Goal: Information Seeking & Learning: Learn about a topic

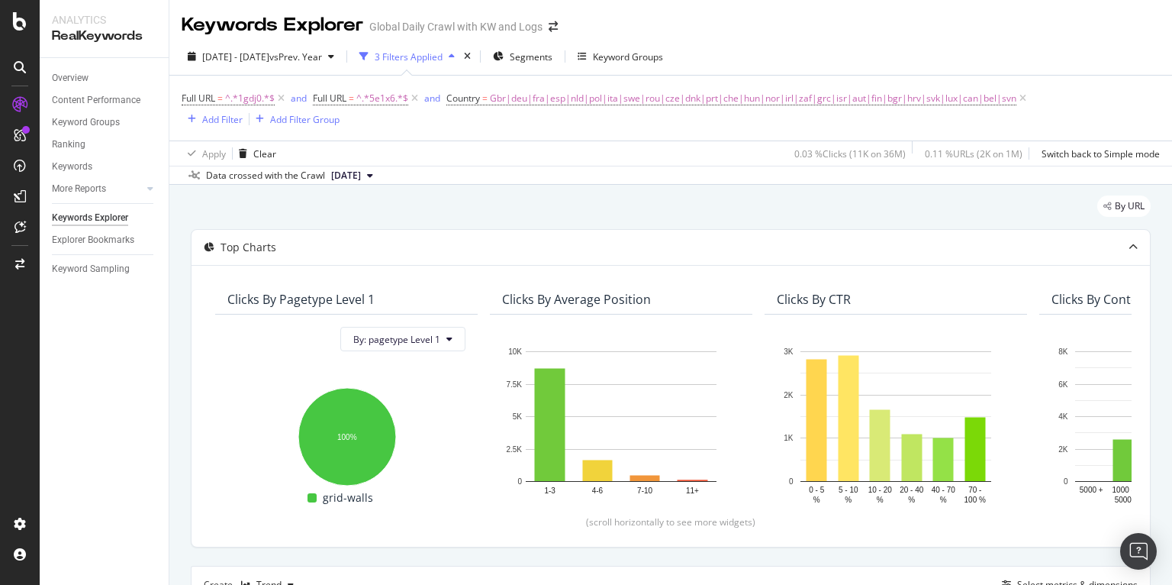
scroll to position [0, 1]
click at [253, 99] on span "^.*1gdj0.*$" at bounding box center [250, 98] width 50 height 21
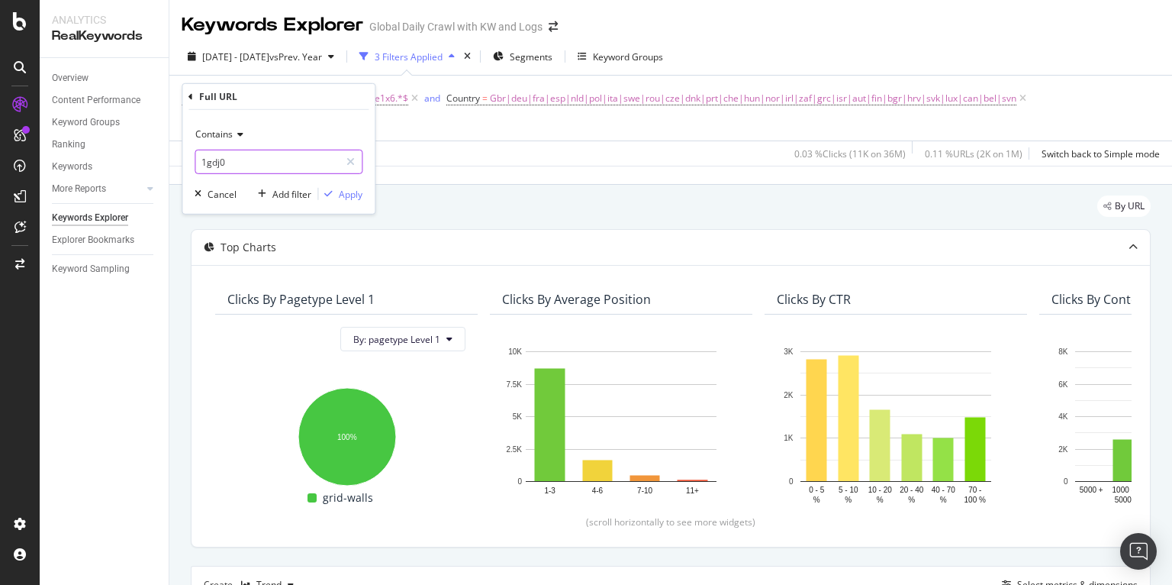
click at [243, 164] on input "1gdj0" at bounding box center [267, 162] width 144 height 24
paste input "840ik"
type input "840ik"
click at [344, 194] on div "Apply" at bounding box center [351, 193] width 24 height 13
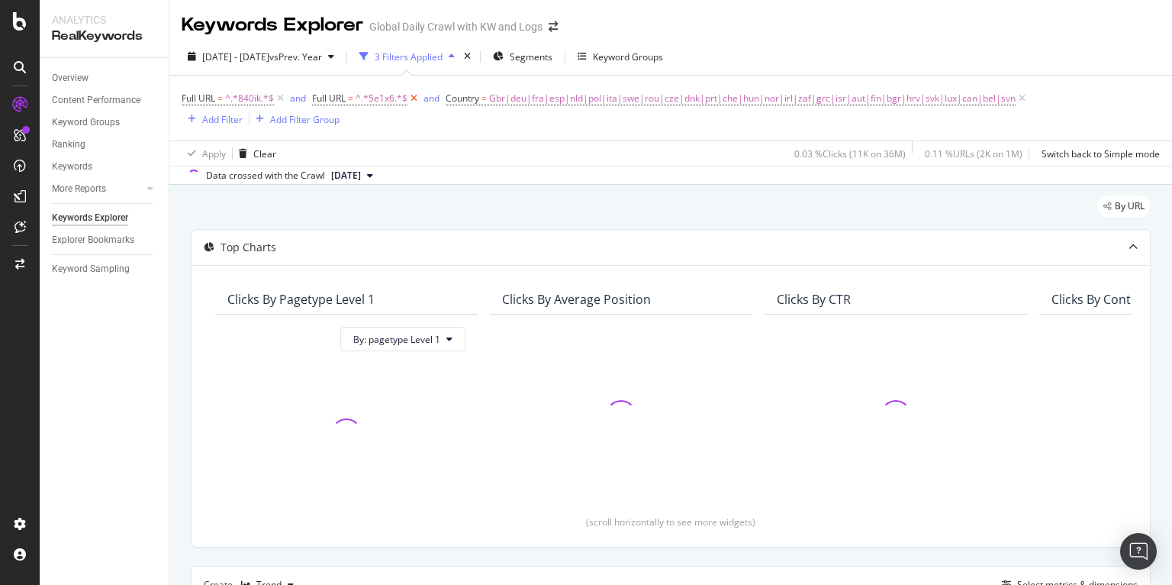
click at [412, 99] on icon at bounding box center [413, 98] width 13 height 15
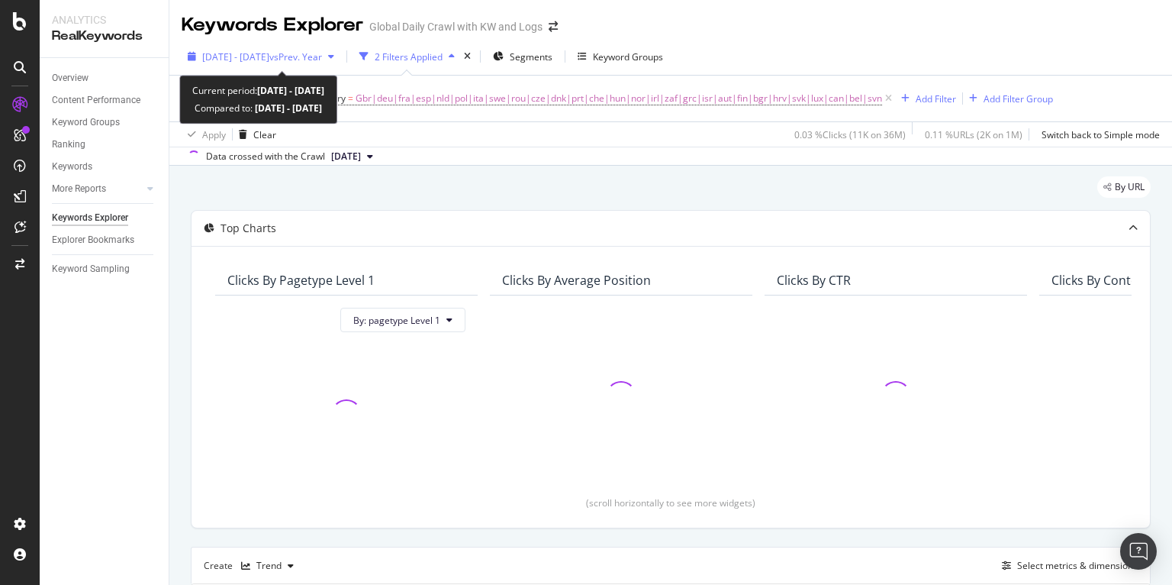
click at [269, 59] on span "[DATE] - [DATE]" at bounding box center [235, 56] width 67 height 13
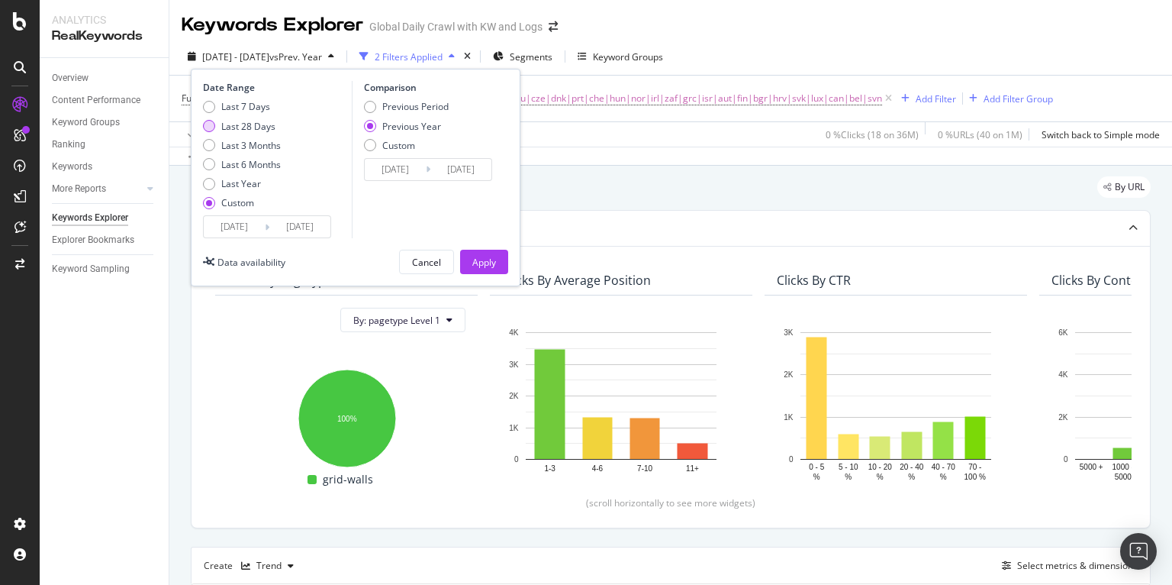
click at [244, 123] on div "Last 28 Days" at bounding box center [248, 126] width 54 height 13
type input "2025/07/20"
type input "2024/07/21"
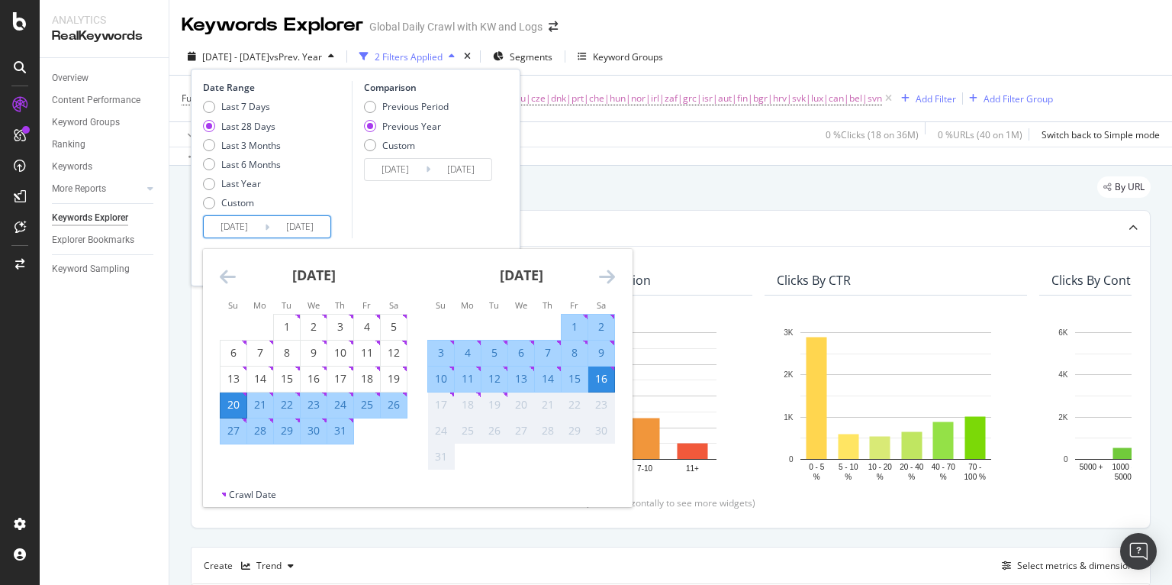
click at [311, 228] on input "[DATE]" at bounding box center [299, 226] width 61 height 21
click at [646, 201] on div "By URL" at bounding box center [671, 193] width 960 height 34
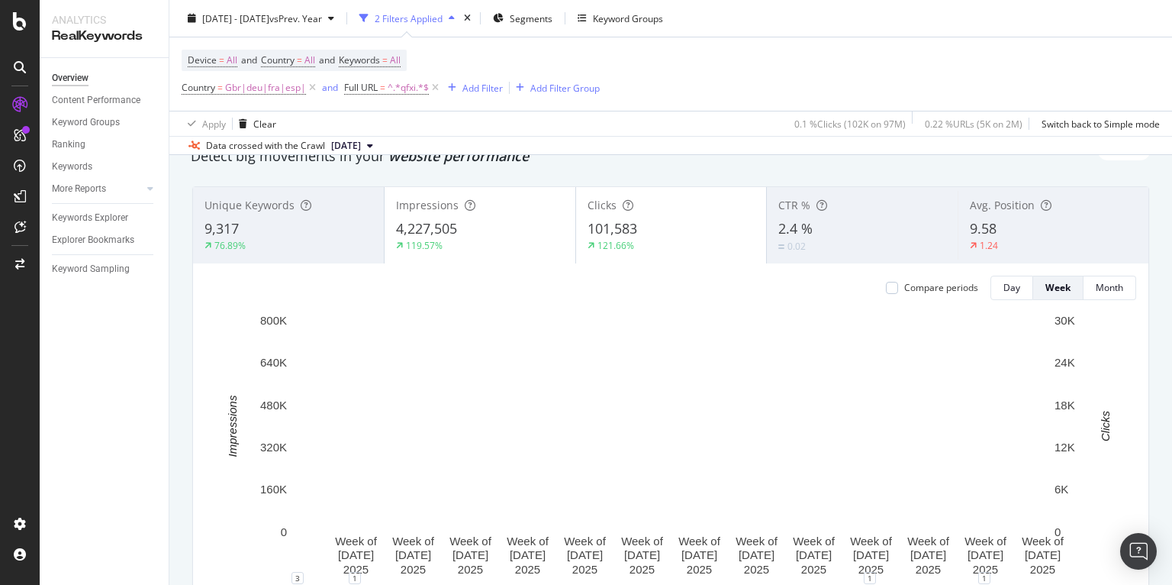
scroll to position [65, 0]
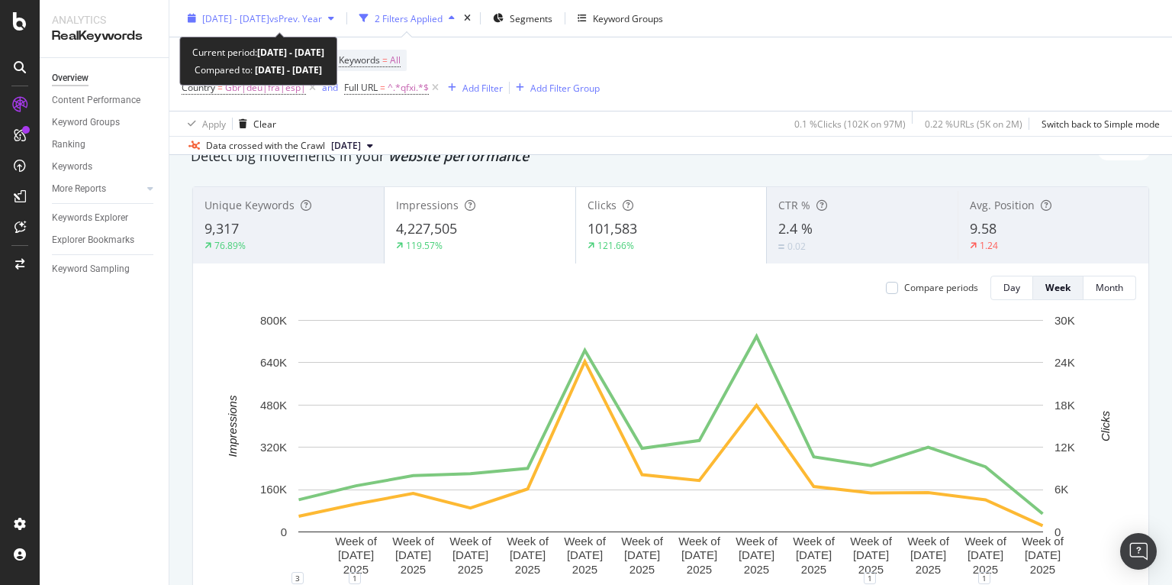
click at [321, 19] on span "vs Prev. Year" at bounding box center [295, 17] width 53 height 13
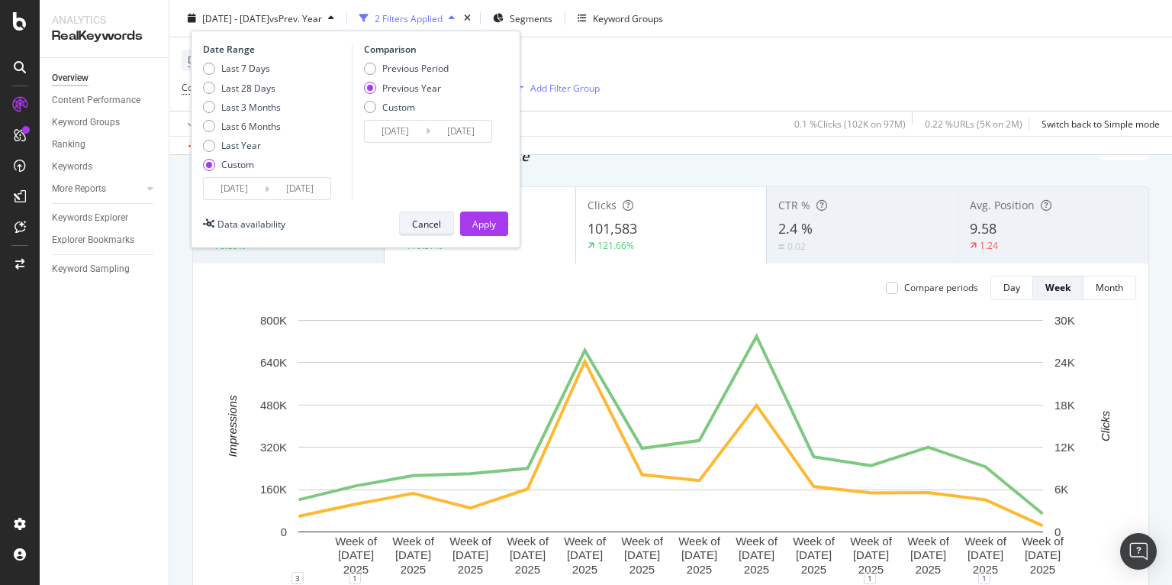
click at [424, 214] on div "Cancel" at bounding box center [426, 223] width 29 height 21
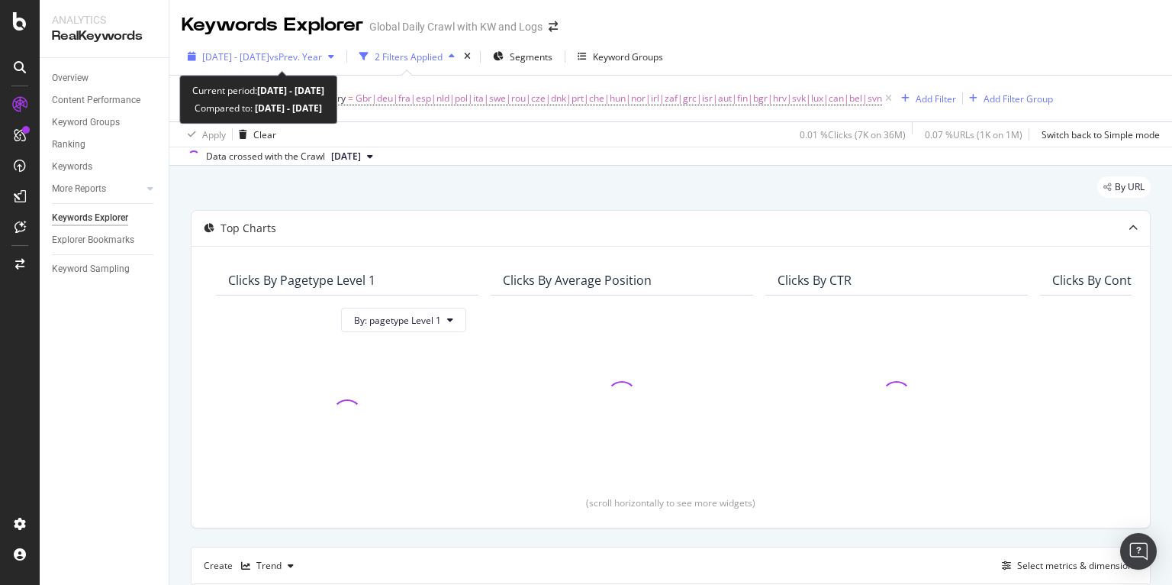
click at [311, 51] on span "vs Prev. Year" at bounding box center [295, 56] width 53 height 13
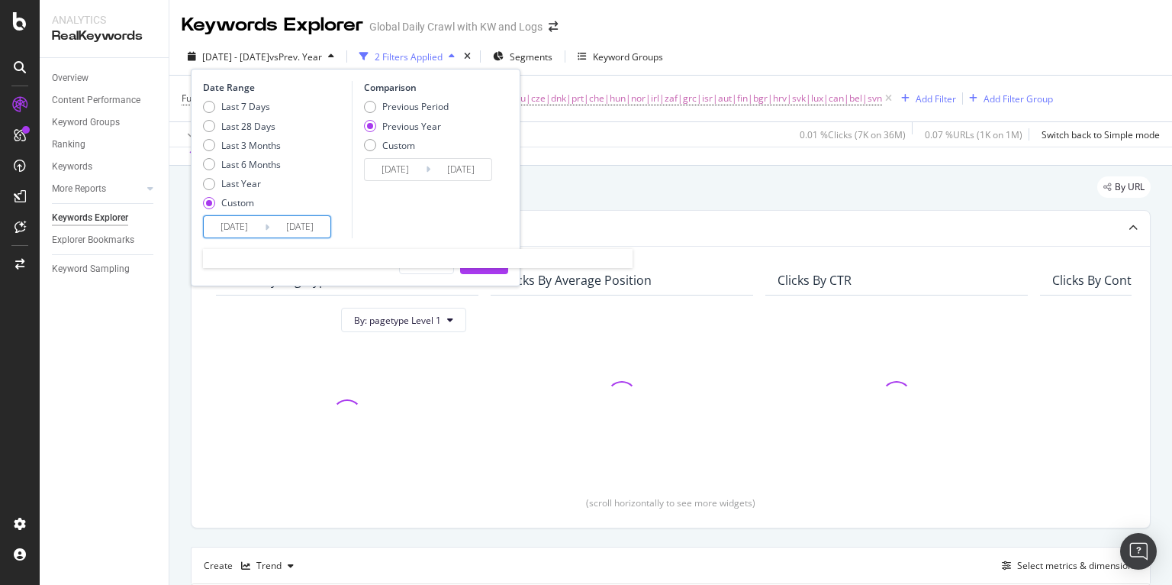
click at [310, 221] on input "[DATE]" at bounding box center [299, 226] width 61 height 21
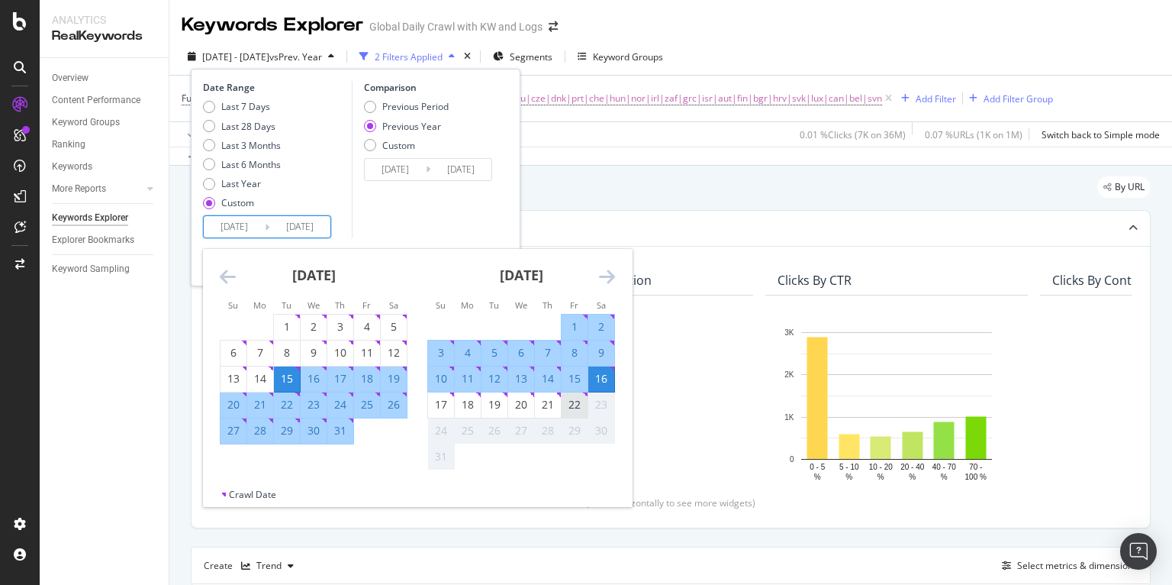
click at [574, 399] on div "22" at bounding box center [575, 404] width 26 height 15
type input "[DATE]"
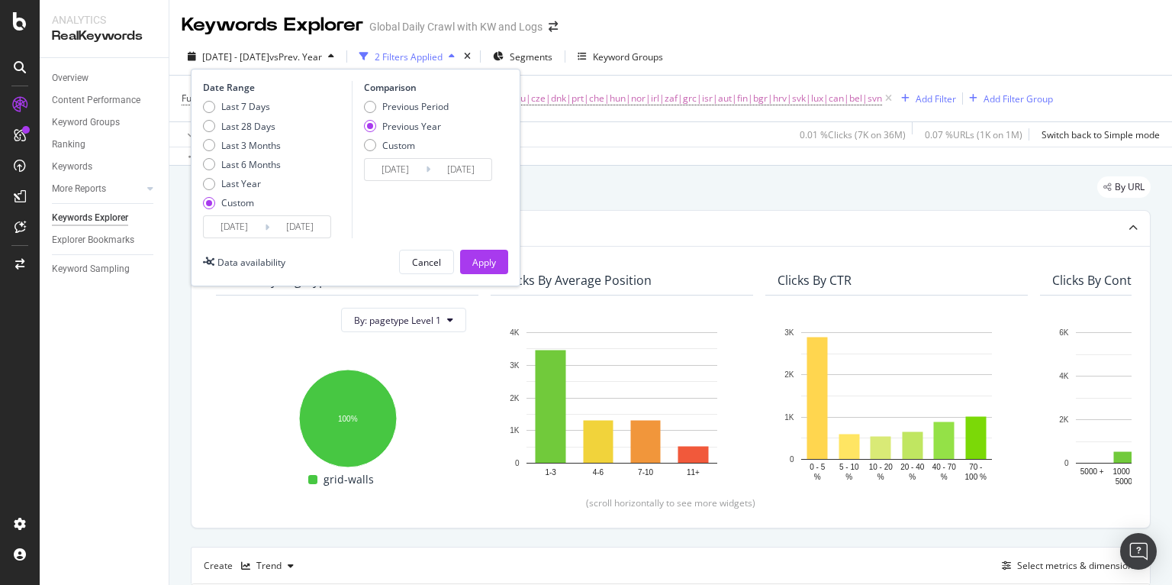
click at [247, 227] on input "[DATE]" at bounding box center [234, 226] width 61 height 21
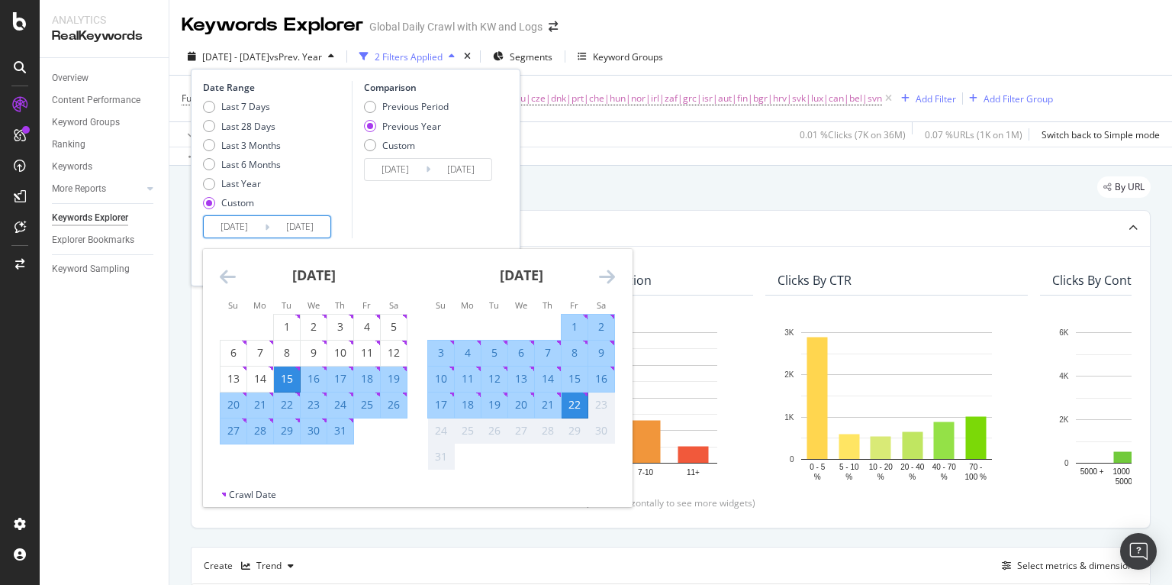
click at [545, 379] on div "14" at bounding box center [548, 378] width 26 height 15
type input "[DATE]"
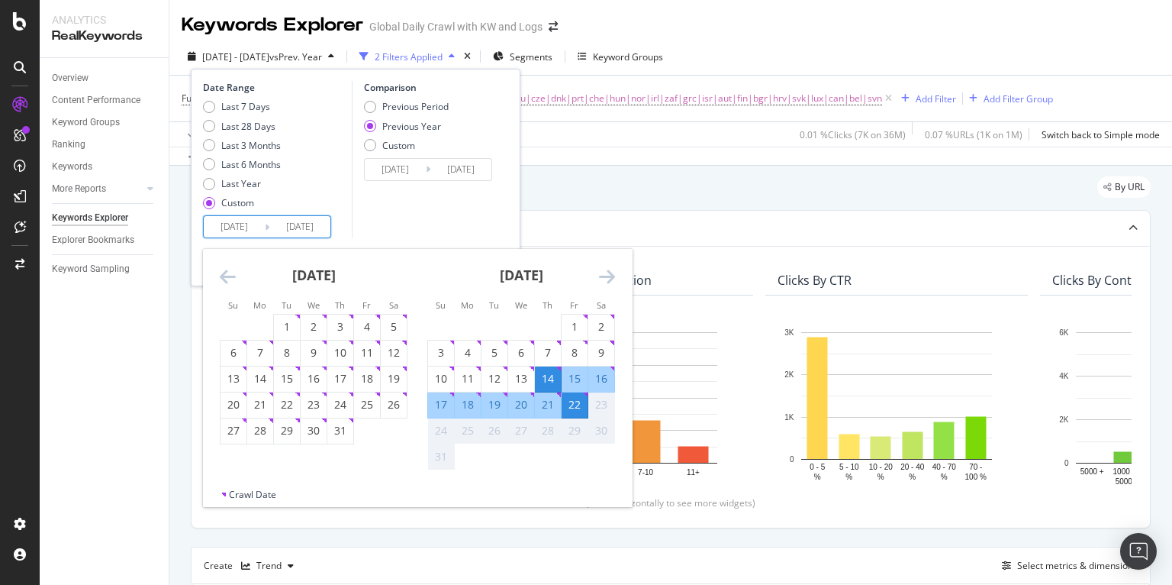
click at [552, 399] on div "21" at bounding box center [548, 404] width 26 height 15
type input "[DATE]"
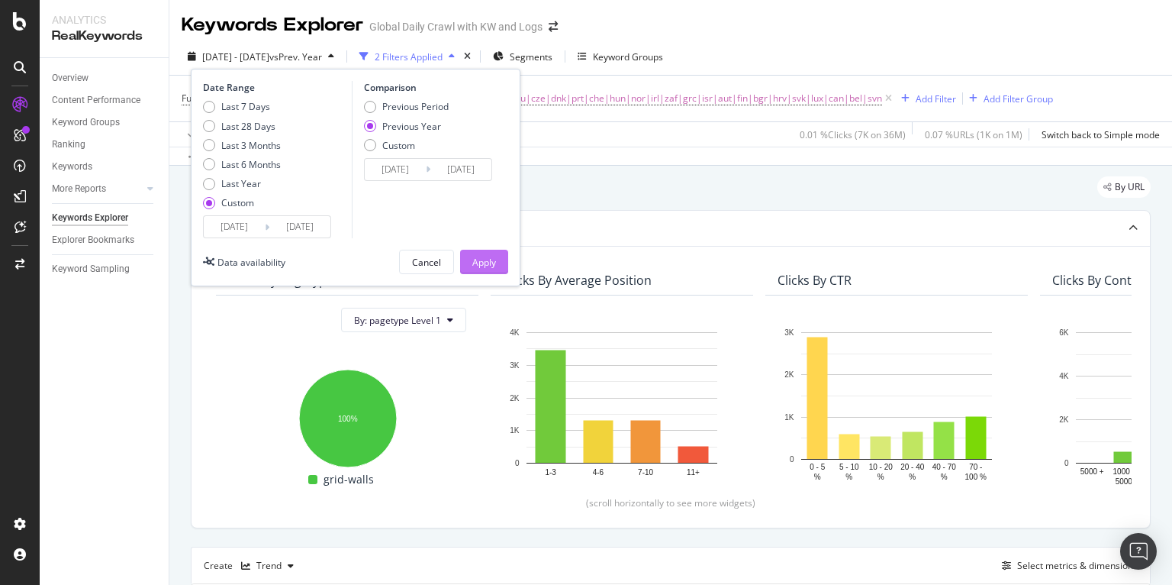
click at [488, 263] on div "Apply" at bounding box center [484, 262] width 24 height 13
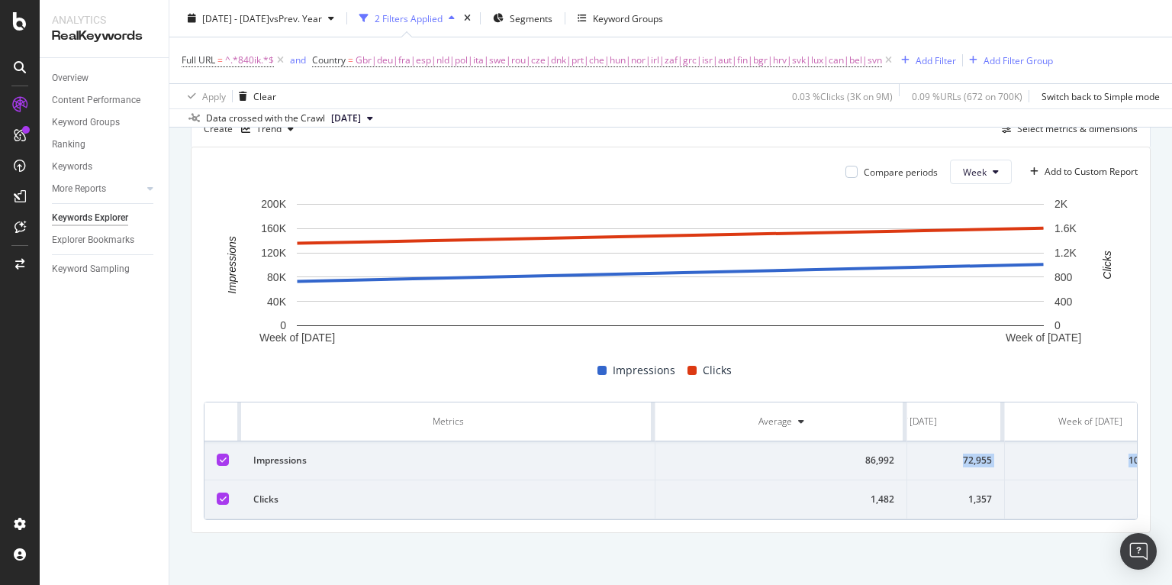
scroll to position [0, 139]
drag, startPoint x: 969, startPoint y: 461, endPoint x: 1131, endPoint y: 463, distance: 161.8
click at [1131, 463] on tr "Impressions 86,992 72,955 101,029" at bounding box center [602, 460] width 1073 height 39
copy tr "72,955 101,029"
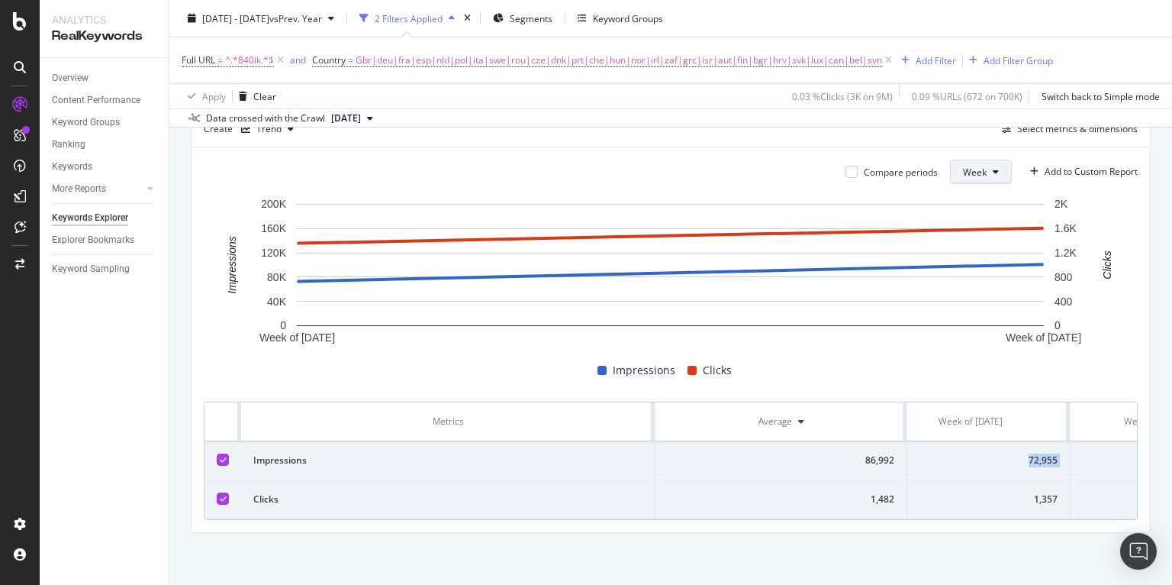
click at [993, 169] on icon at bounding box center [996, 171] width 6 height 9
click at [970, 204] on span "Day" at bounding box center [976, 202] width 27 height 14
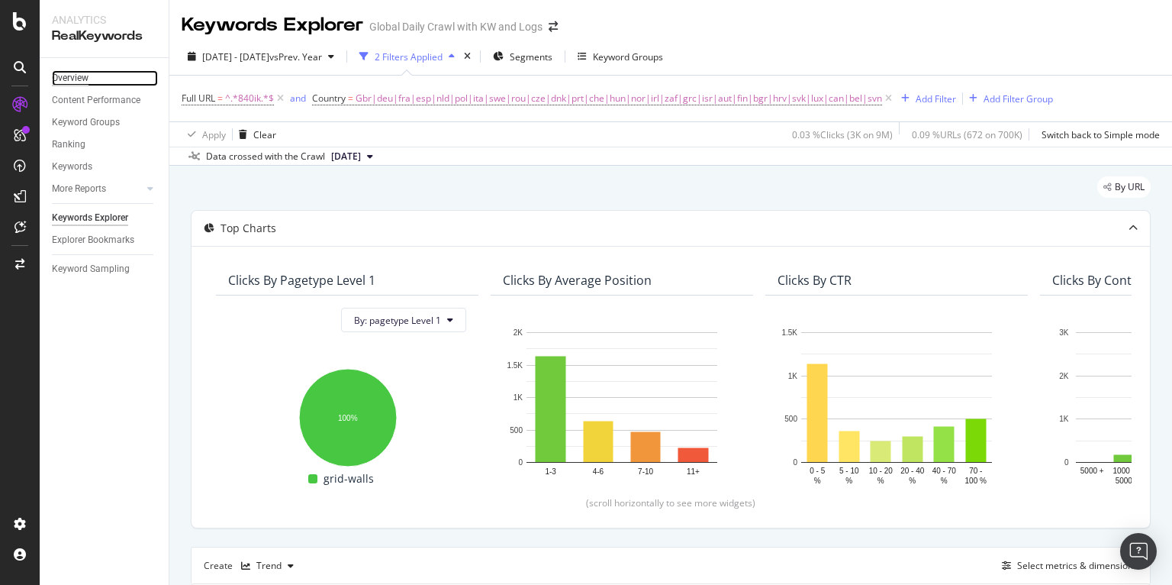
click at [72, 70] on div "Overview" at bounding box center [70, 78] width 37 height 16
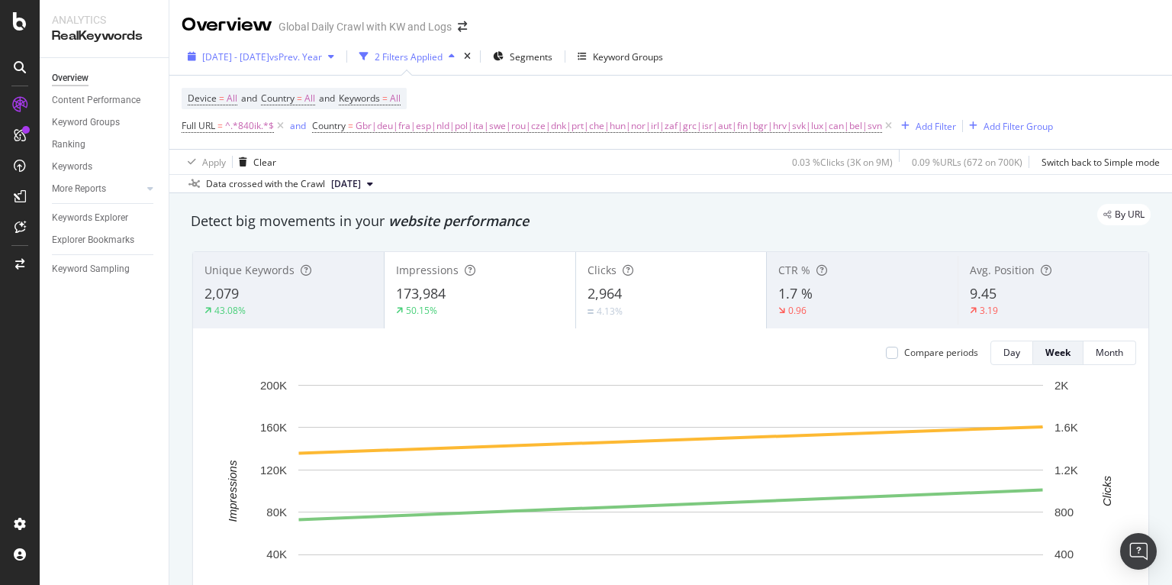
click at [322, 53] on span "vs Prev. Year" at bounding box center [295, 56] width 53 height 13
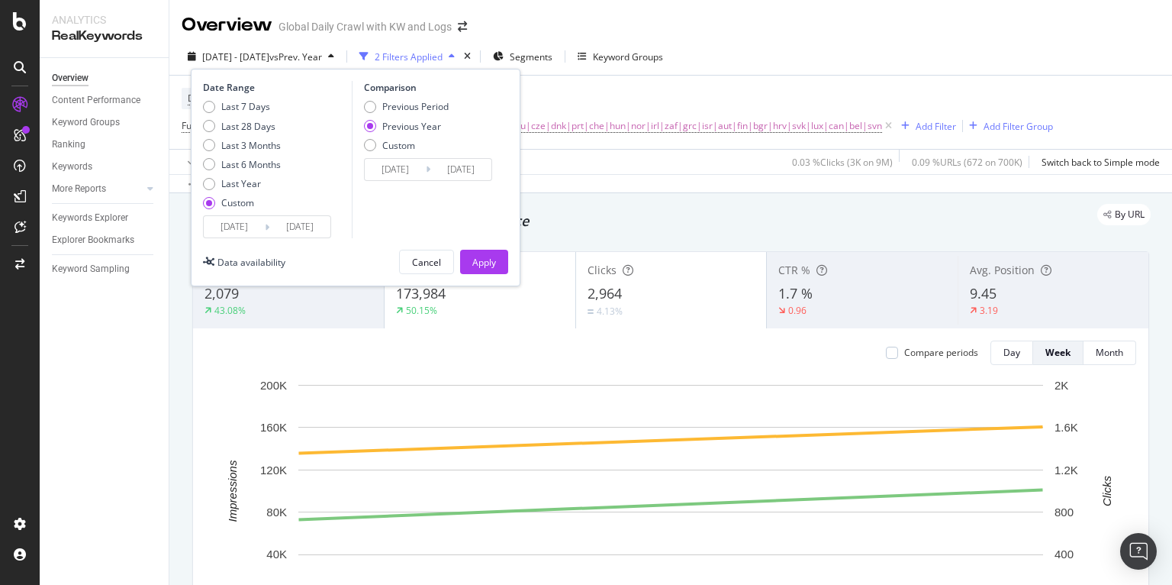
drag, startPoint x: 403, startPoint y: 108, endPoint x: 408, endPoint y: 120, distance: 13.3
click at [403, 108] on div "Previous Period" at bounding box center [415, 106] width 66 height 13
type input "[DATE]"
click at [490, 256] on div "Apply" at bounding box center [484, 262] width 24 height 13
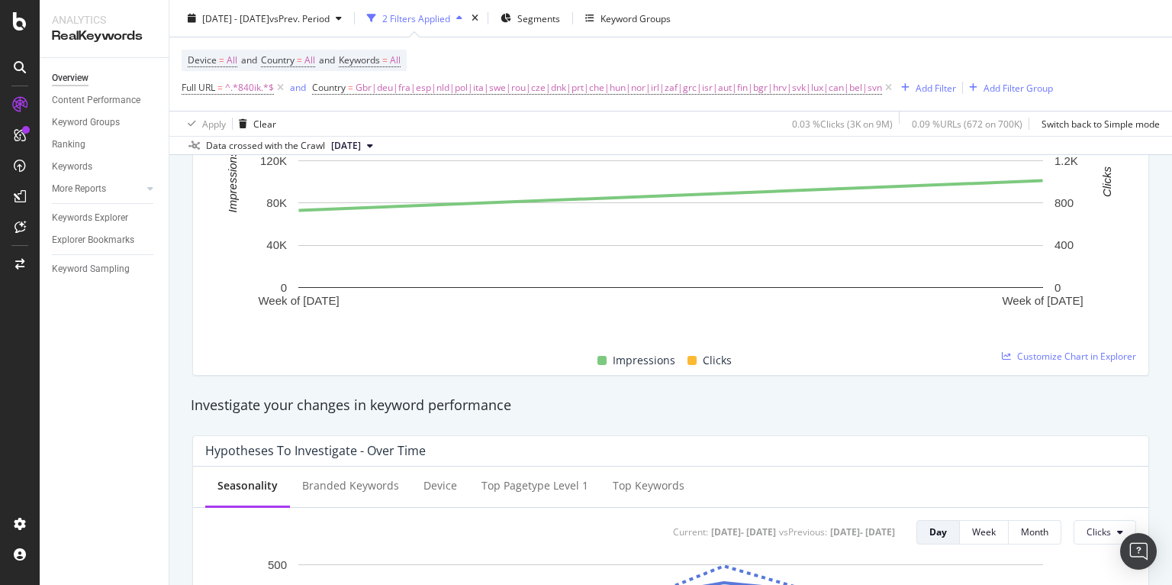
scroll to position [334, 0]
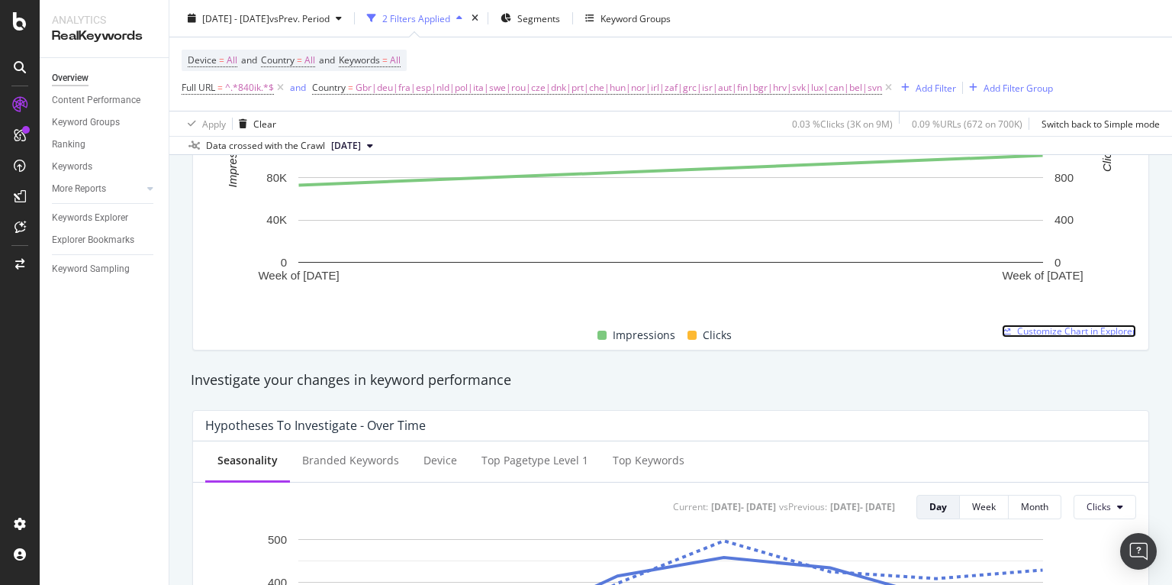
click at [1060, 330] on span "Customize Chart in Explorer" at bounding box center [1076, 330] width 119 height 13
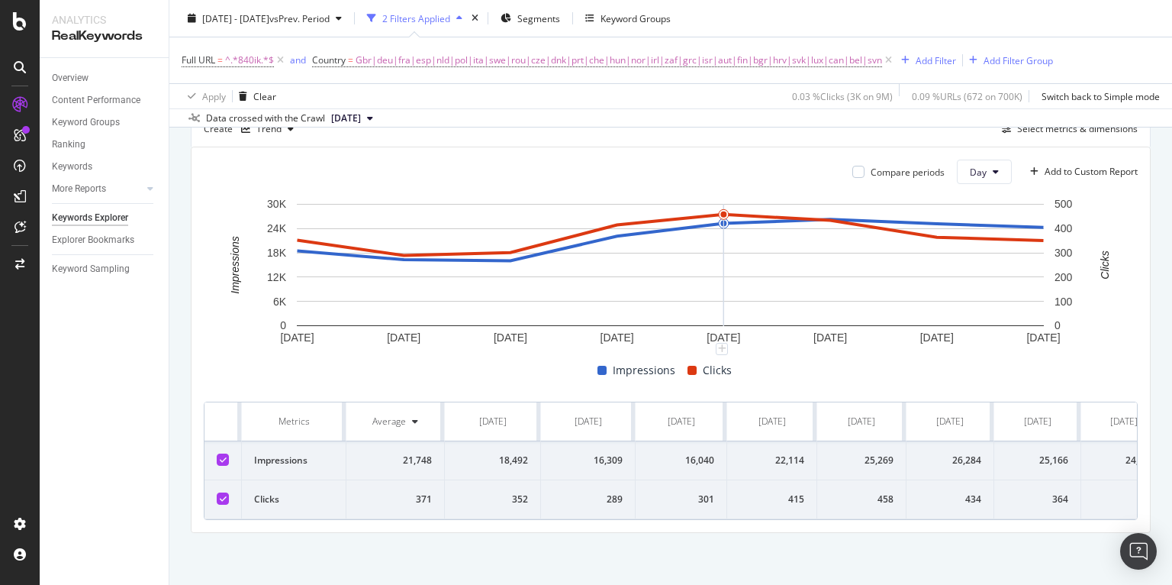
scroll to position [395, 0]
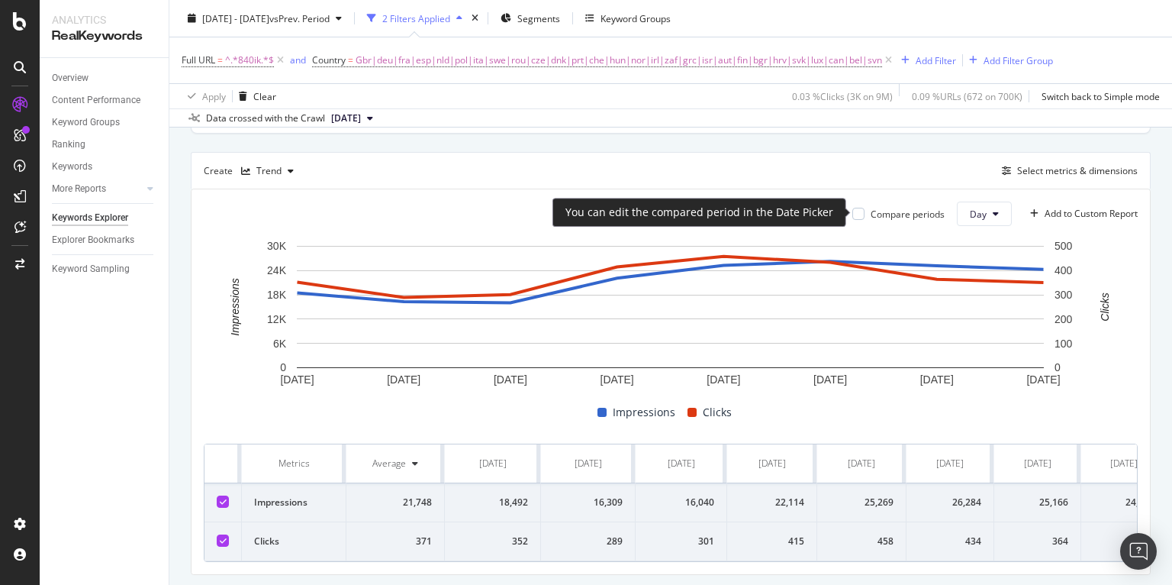
click at [859, 218] on div "Compare periods" at bounding box center [898, 214] width 92 height 13
click at [856, 211] on div at bounding box center [858, 214] width 12 height 12
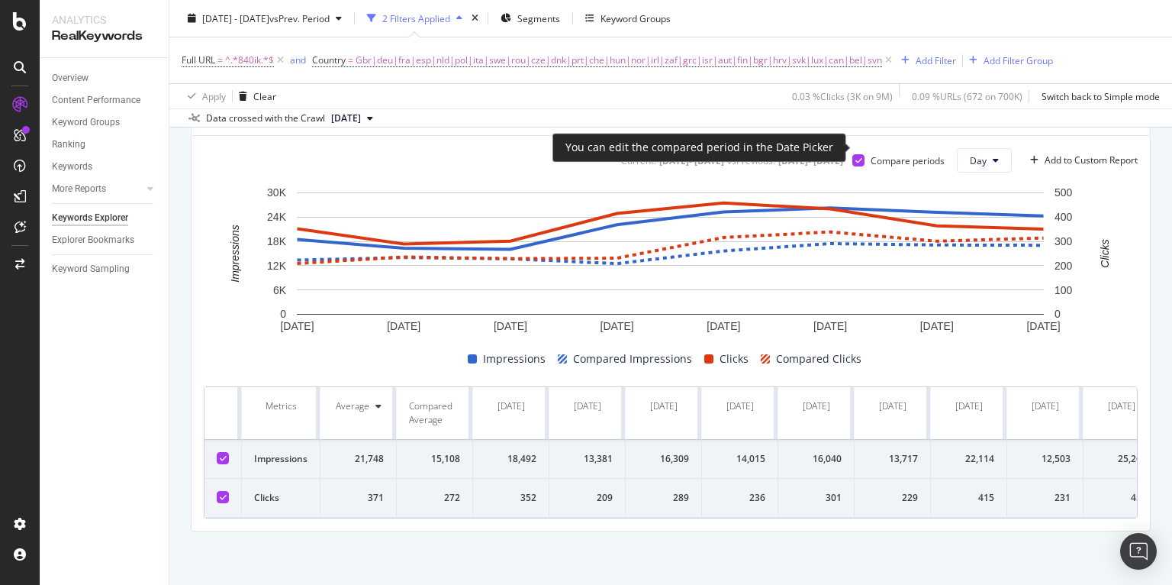
click at [855, 156] on icon at bounding box center [858, 160] width 7 height 8
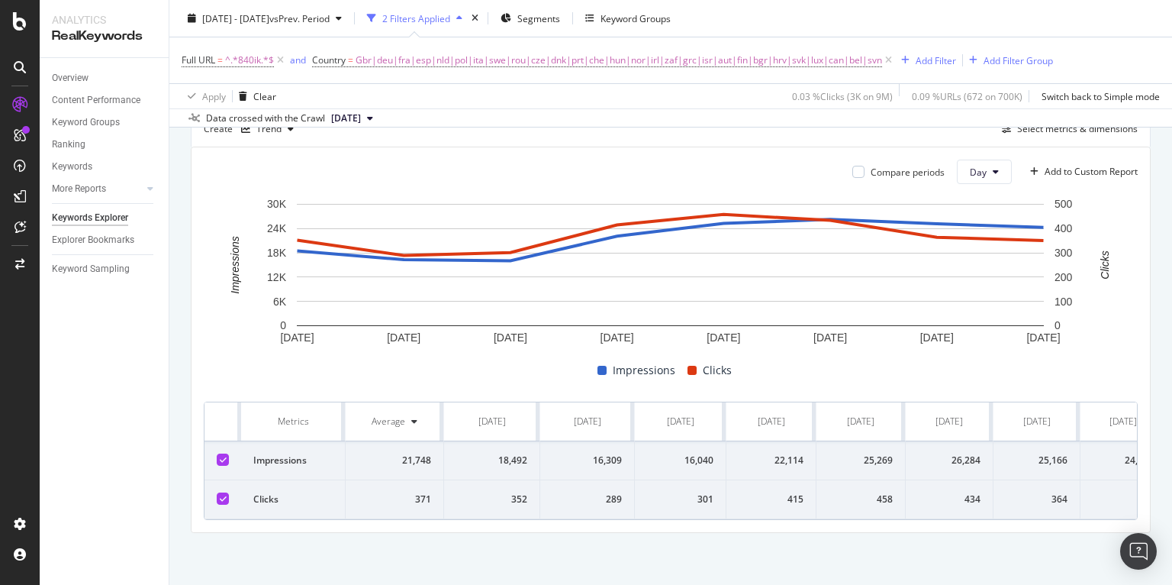
scroll to position [0, 28]
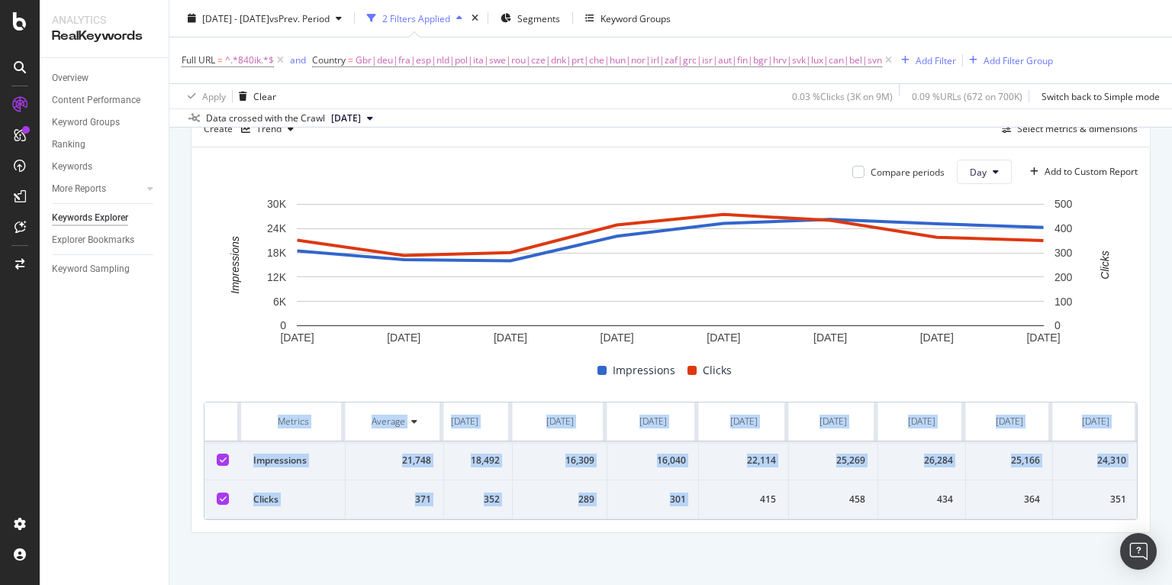
drag, startPoint x: 753, startPoint y: 498, endPoint x: 1155, endPoint y: 486, distance: 401.6
click at [1155, 486] on div "By URL Top Charts Clicks By pagetype Level 1 By: pagetype Level 1 Hold CMD (⌘) …" at bounding box center [670, 157] width 1003 height 857
copy table "Metrics Average [DATE] [DATE] [DATE] [DATE] [DATE] [DATE] [DATE] [DATE] Impress…"
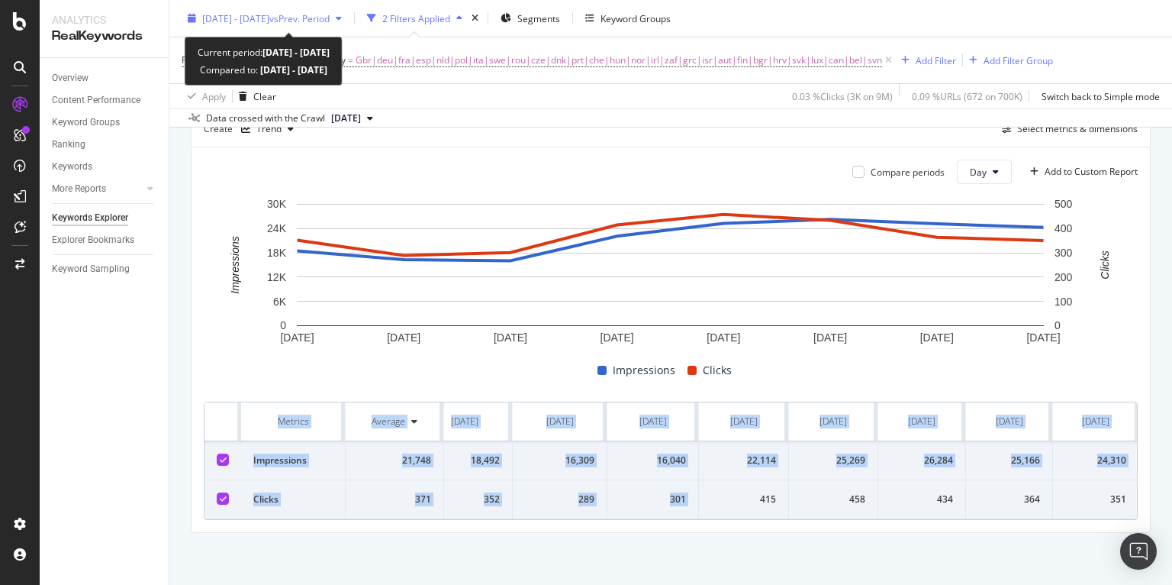
click at [269, 14] on span "[DATE] - [DATE]" at bounding box center [235, 17] width 67 height 13
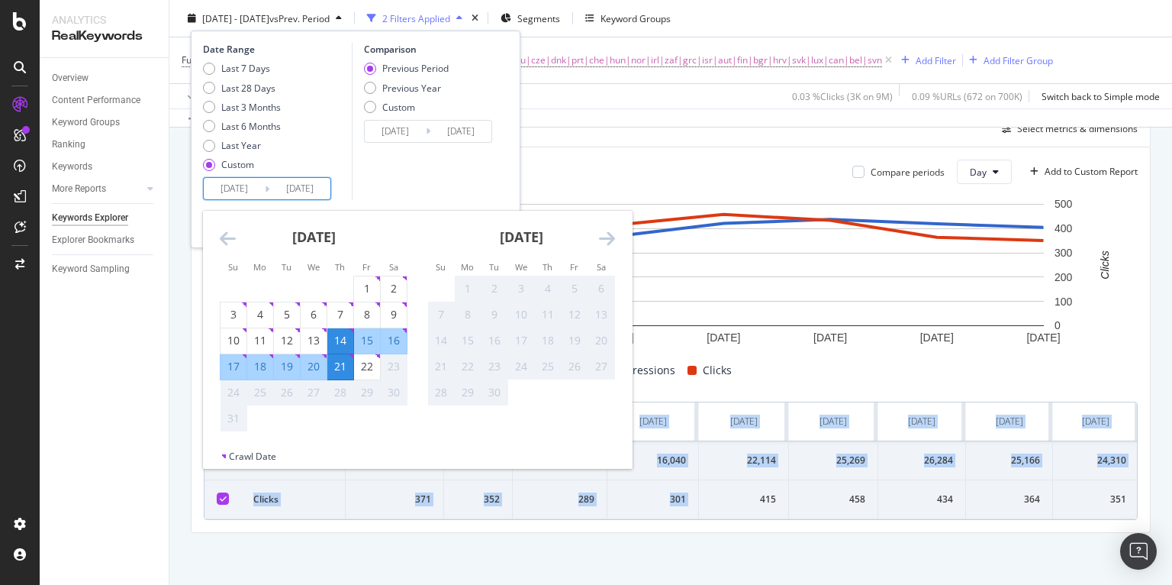
click at [246, 182] on input "[DATE]" at bounding box center [234, 188] width 61 height 21
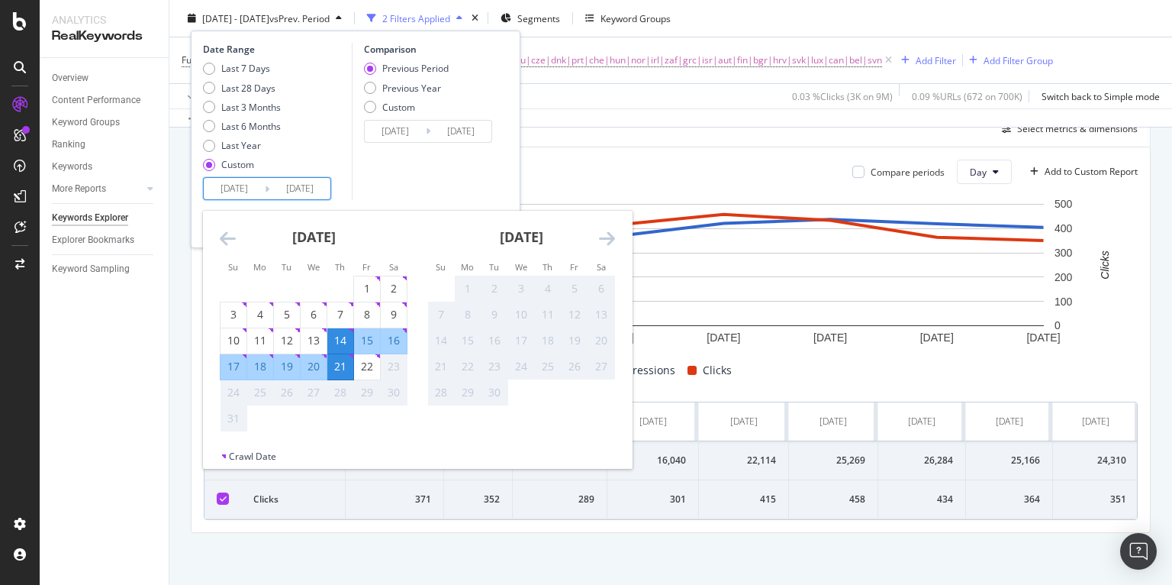
click at [230, 188] on input "[DATE]" at bounding box center [234, 188] width 61 height 21
type input "[DATE]"
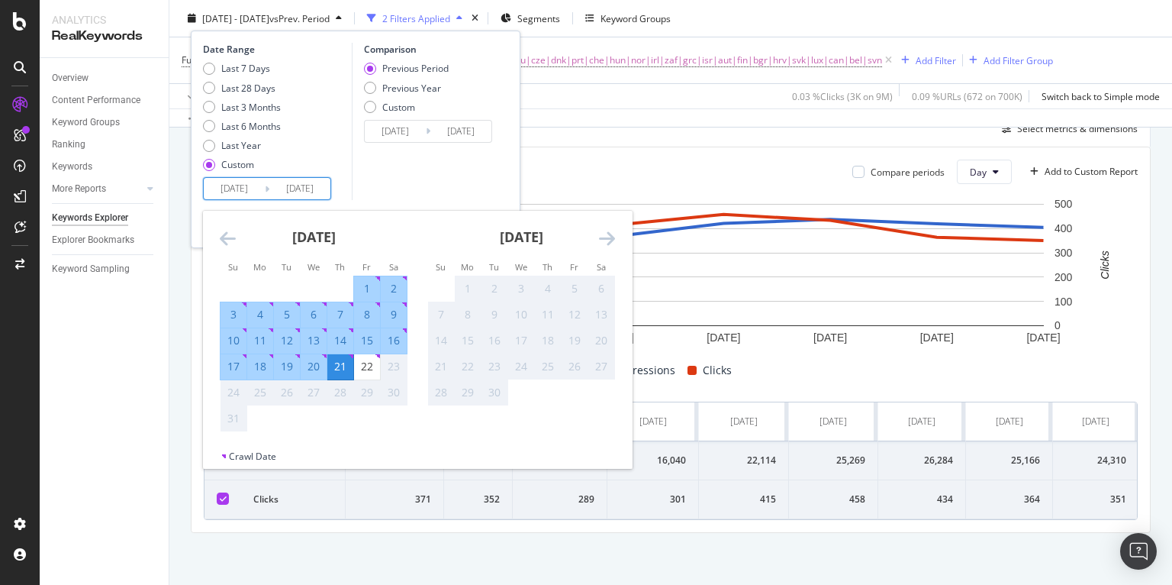
click at [296, 186] on input "[DATE]" at bounding box center [299, 188] width 61 height 21
type input "[DATE]"
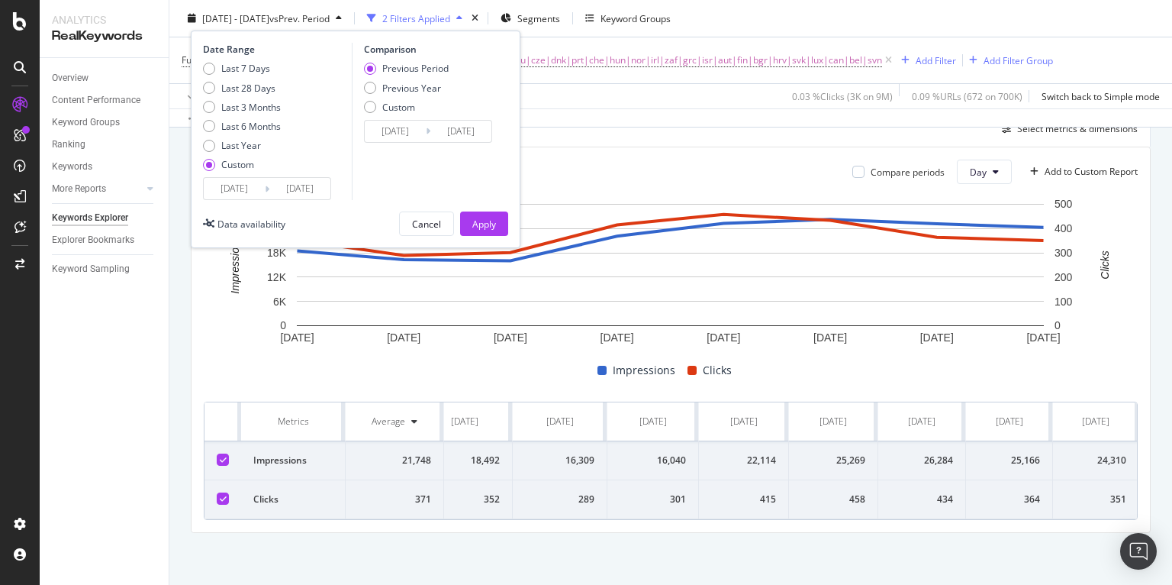
type input "[DATE]"
click at [499, 224] on button "Apply" at bounding box center [484, 223] width 48 height 24
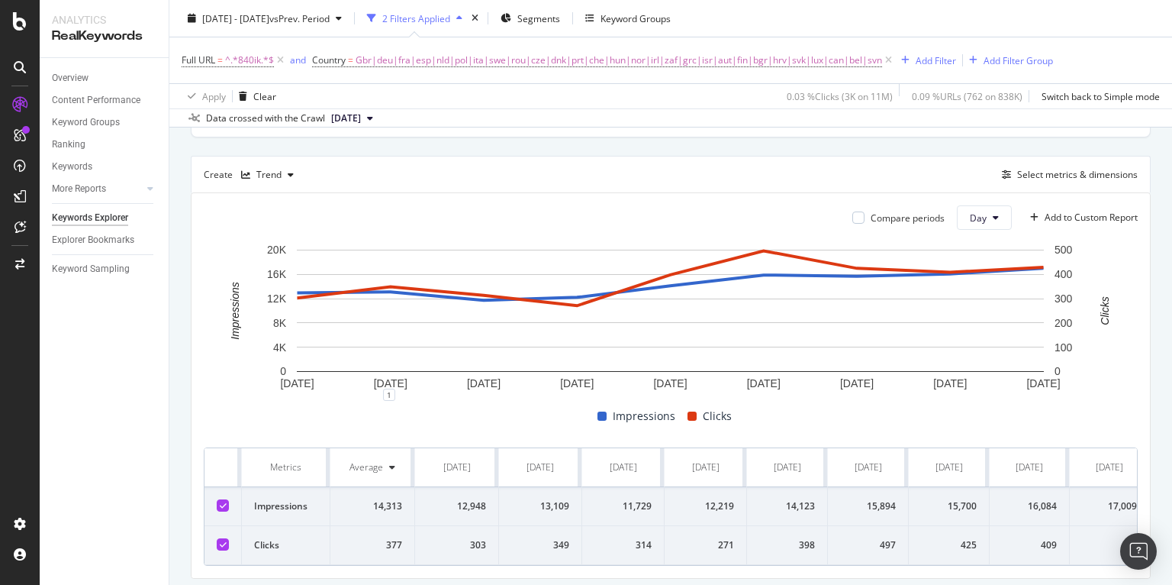
scroll to position [436, 0]
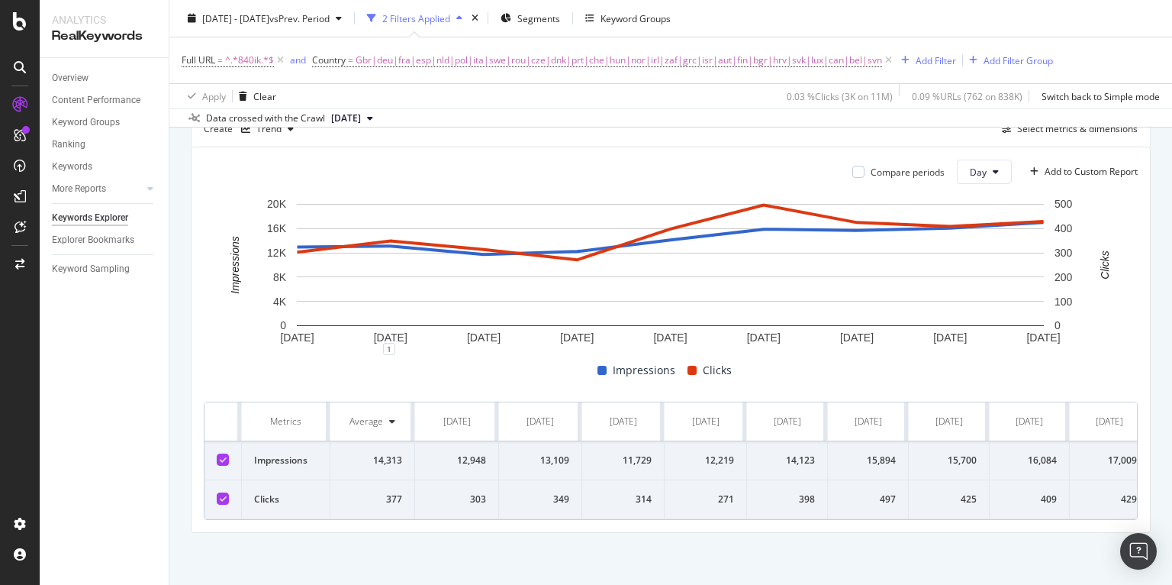
click at [467, 501] on div "303" at bounding box center [456, 499] width 59 height 14
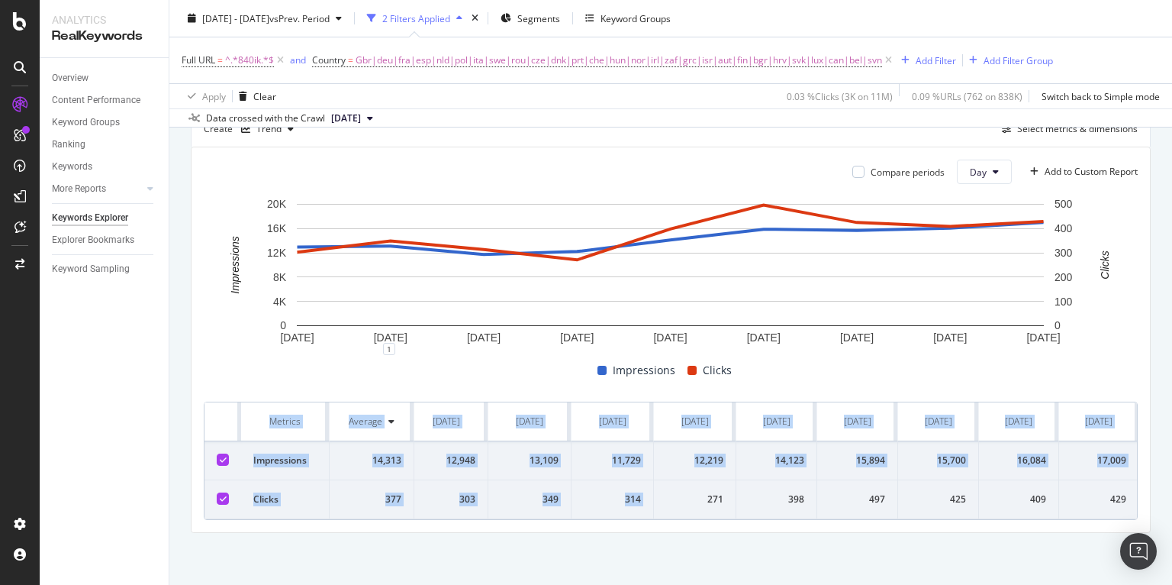
drag, startPoint x: 703, startPoint y: 498, endPoint x: 1140, endPoint y: 498, distance: 437.3
click at [1140, 498] on div "Compare periods Day Add to Custom Report [DATE] [DATE] [DATE] [DATE] [DATE] [DA…" at bounding box center [671, 339] width 958 height 385
copy table "Metrics Average [DATE] [DATE] [DATE] [DATE] [DATE] [DATE] [DATE] [DATE] [DATE] …"
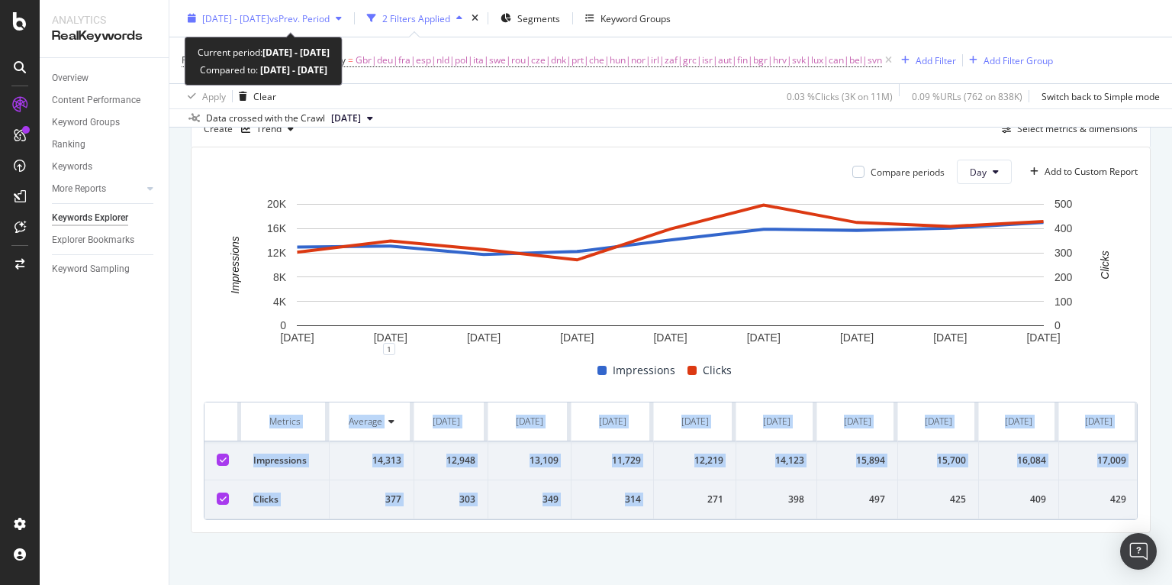
click at [328, 21] on span "vs Prev. Period" at bounding box center [299, 17] width 60 height 13
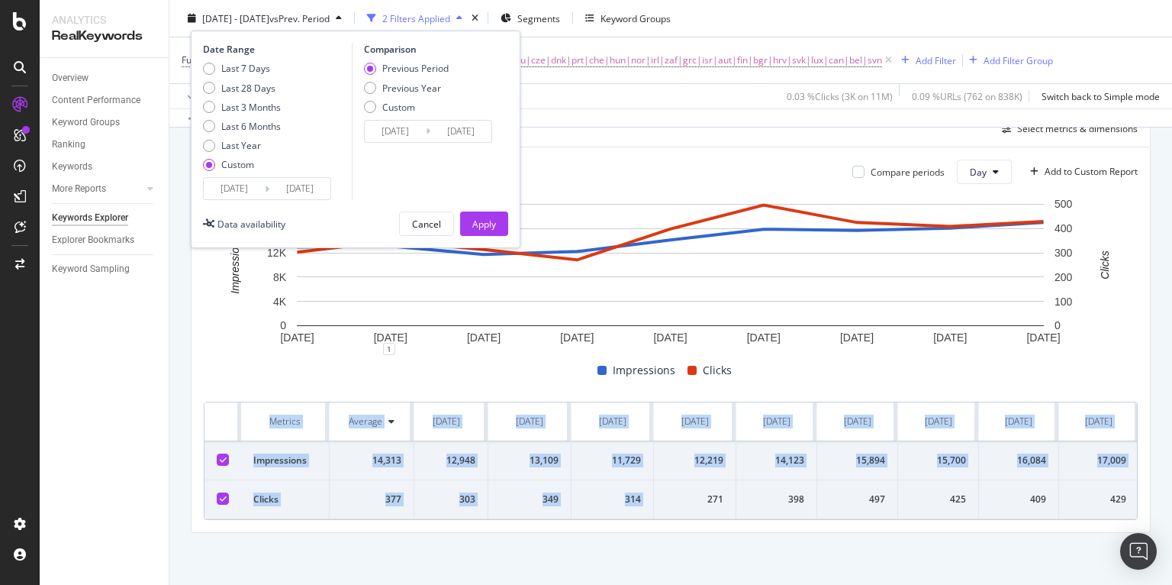
click at [301, 195] on input "[DATE]" at bounding box center [299, 188] width 61 height 21
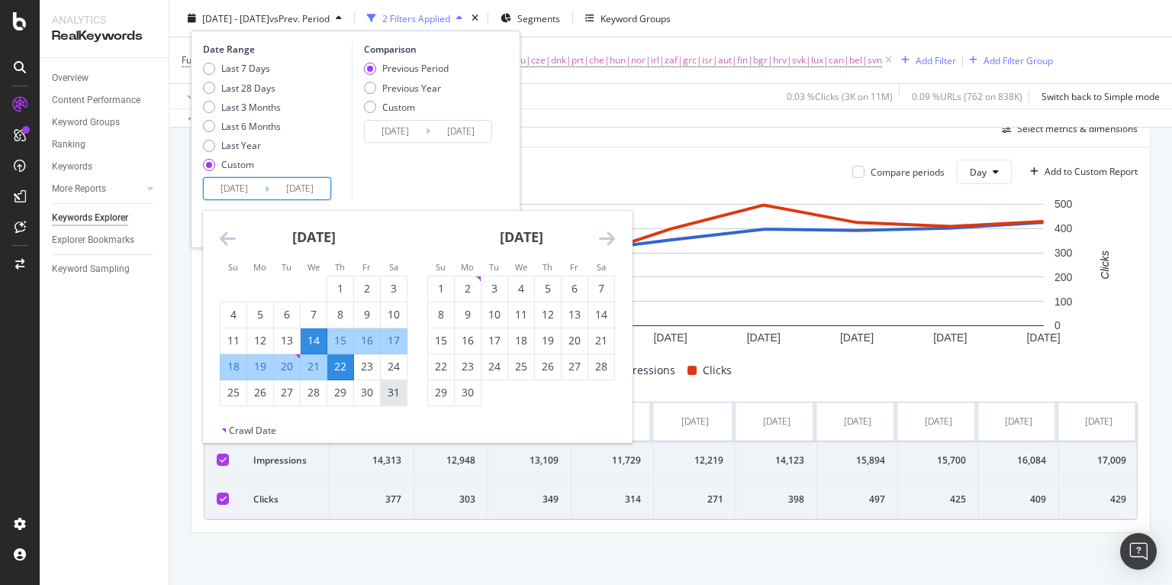
click at [392, 397] on div "31" at bounding box center [394, 392] width 26 height 15
type input "[DATE]"
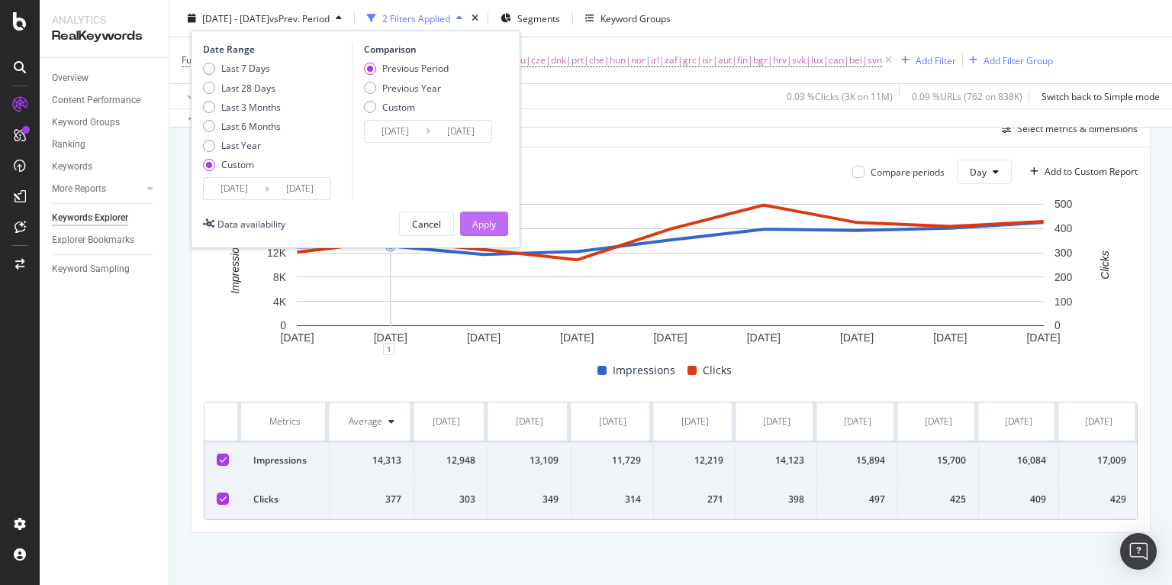
click at [489, 221] on div "Apply" at bounding box center [484, 223] width 24 height 13
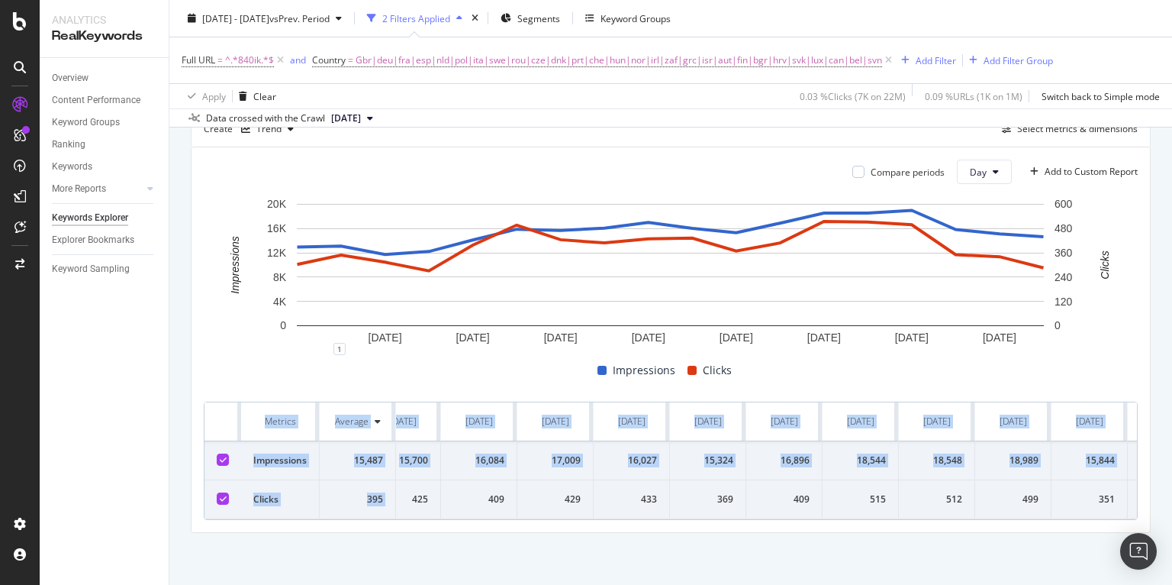
scroll to position [0, 632]
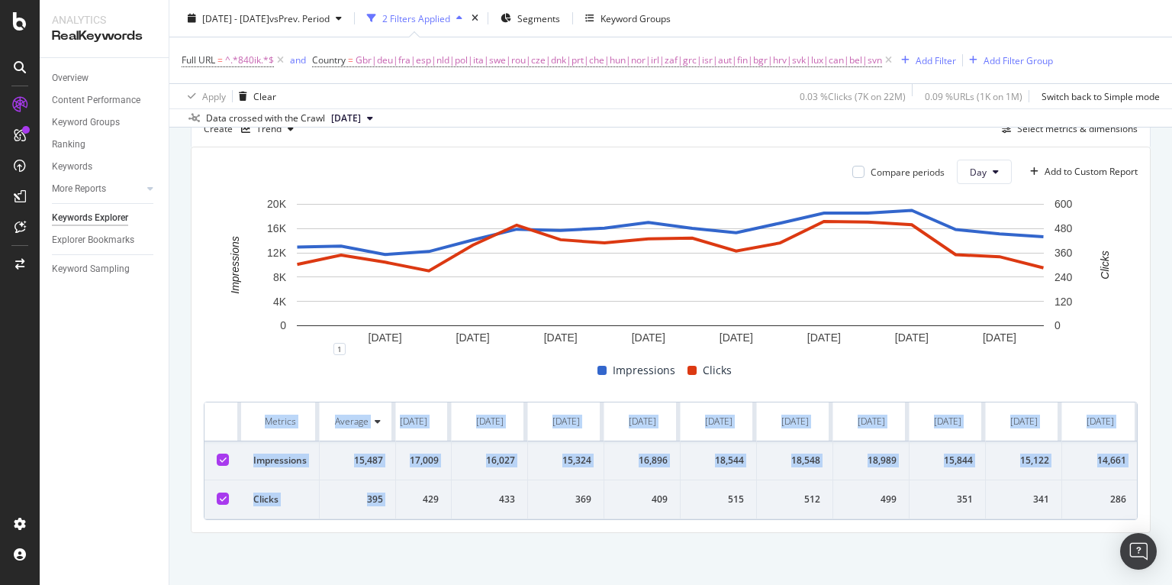
drag, startPoint x: 665, startPoint y: 507, endPoint x: 1171, endPoint y: 511, distance: 506.7
click at [1171, 511] on div "By URL Top Charts Clicks By pagetype Level 1 By: pagetype Level 1 Hold CMD (⌘) …" at bounding box center [670, 157] width 1003 height 857
copy table "Metrics Average [DATE] [DATE] [DATE] [DATE] [DATE] [DATE] [DATE] [DATE] [DATE] …"
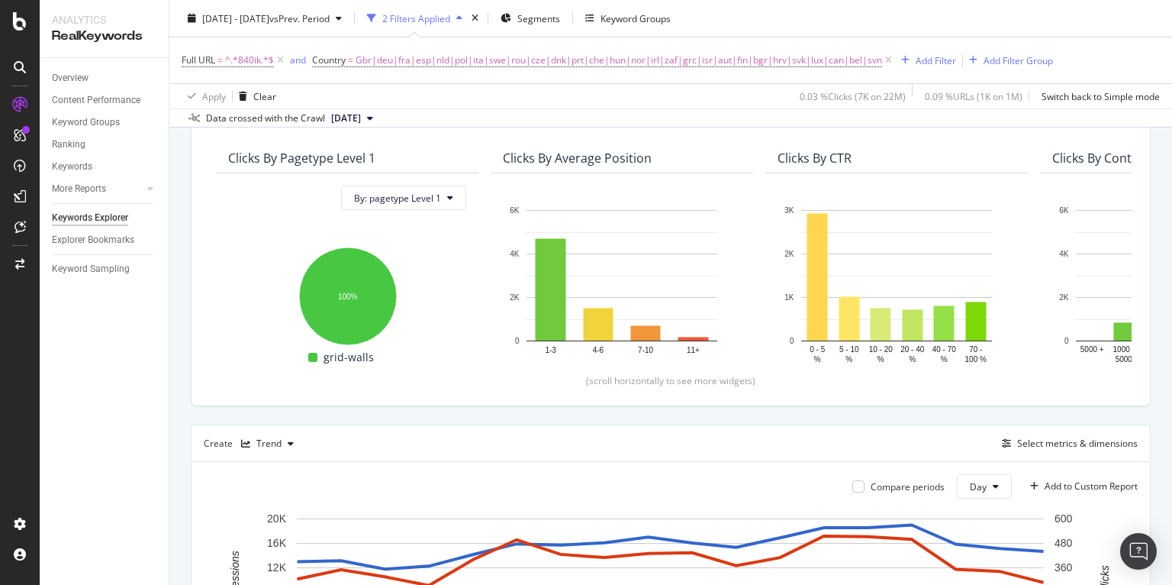
scroll to position [0, 0]
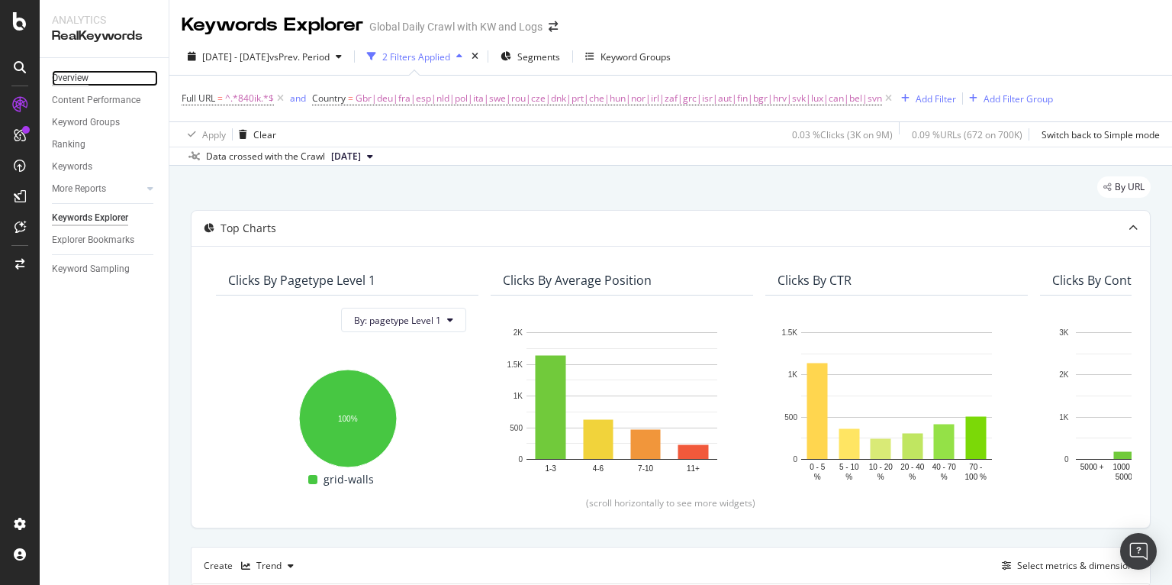
click at [81, 80] on div "Overview" at bounding box center [70, 78] width 37 height 16
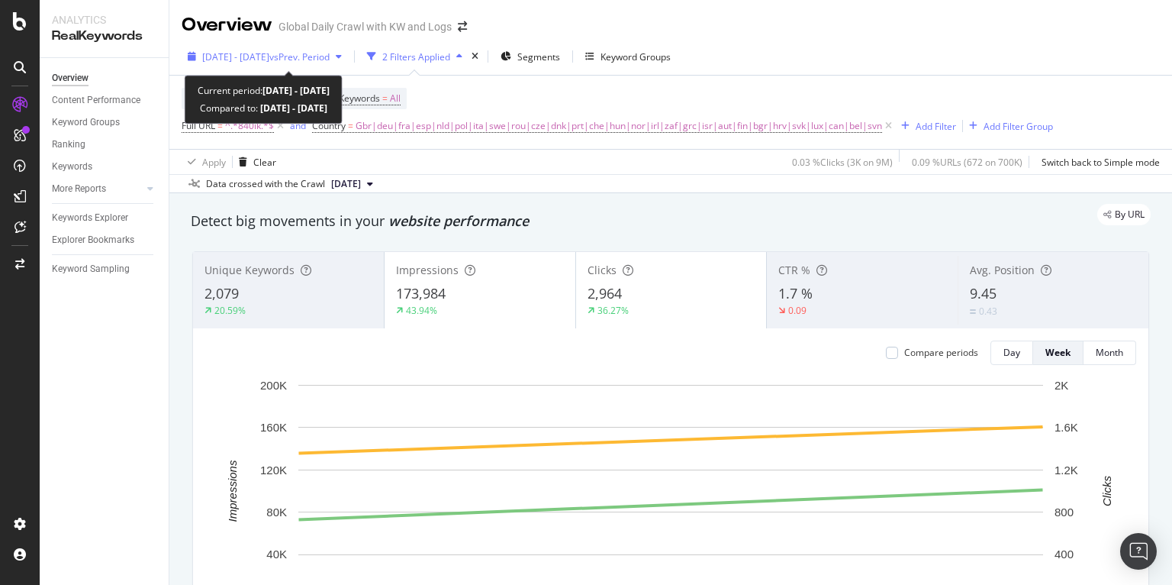
click at [330, 56] on span "vs Prev. Period" at bounding box center [299, 56] width 60 height 13
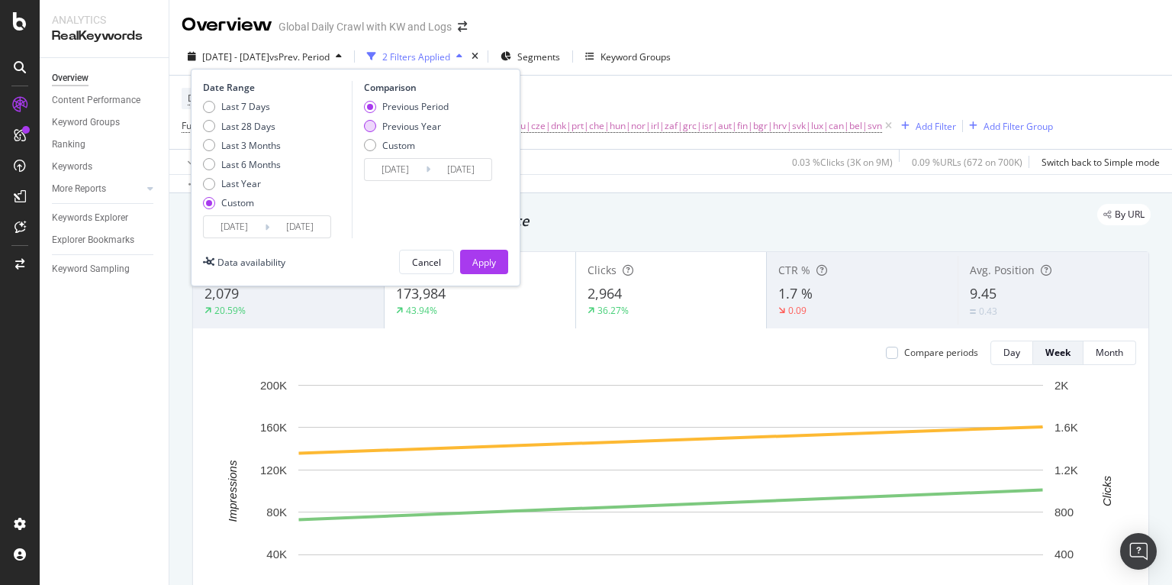
click at [403, 130] on div "Previous Year" at bounding box center [411, 126] width 59 height 13
type input "[DATE]"
click at [598, 110] on div "Device = All and Country = All and Keywords = All Full URL = ^.*840ik.*$ and Co…" at bounding box center [617, 112] width 871 height 49
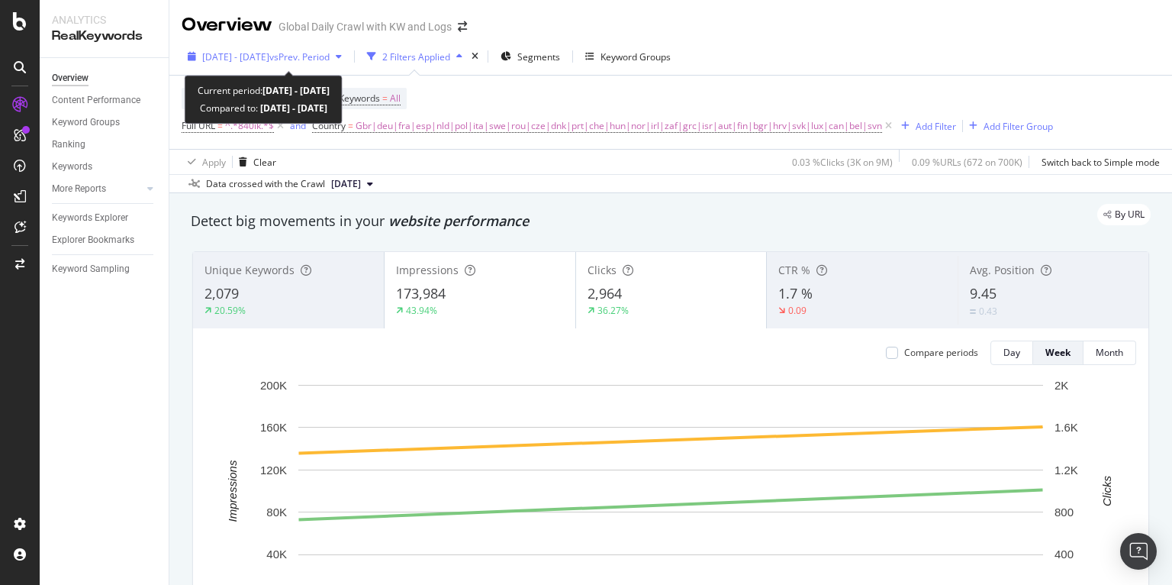
click at [348, 65] on div "[DATE] - [DATE] vs Prev. Period" at bounding box center [265, 56] width 166 height 23
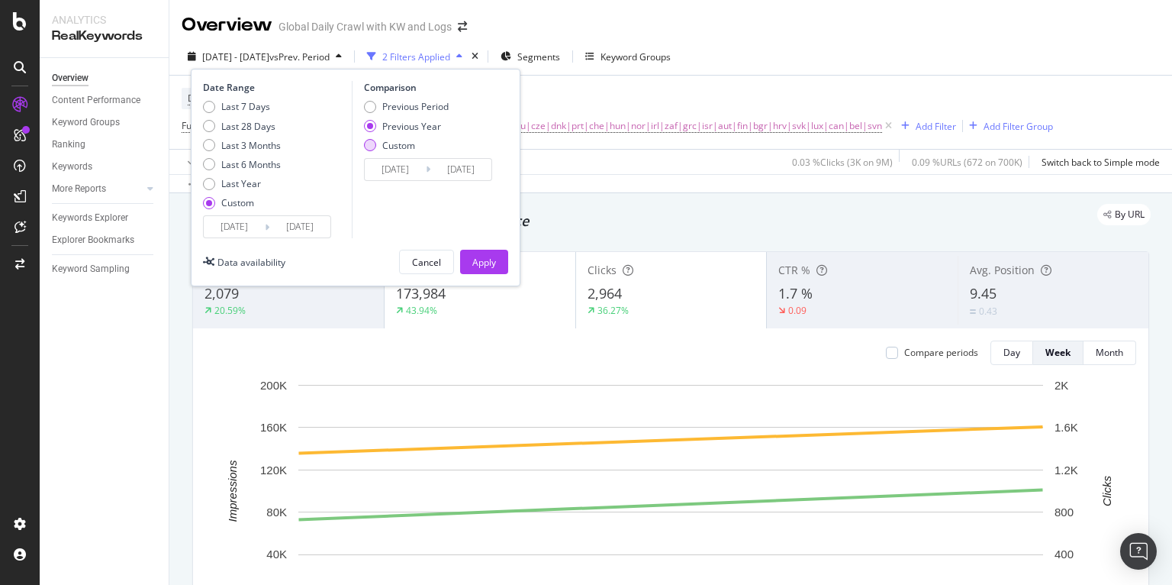
drag, startPoint x: 404, startPoint y: 120, endPoint x: 426, endPoint y: 147, distance: 34.8
click at [404, 120] on div "Previous Year" at bounding box center [411, 126] width 59 height 13
click at [494, 265] on div "Apply" at bounding box center [484, 262] width 24 height 13
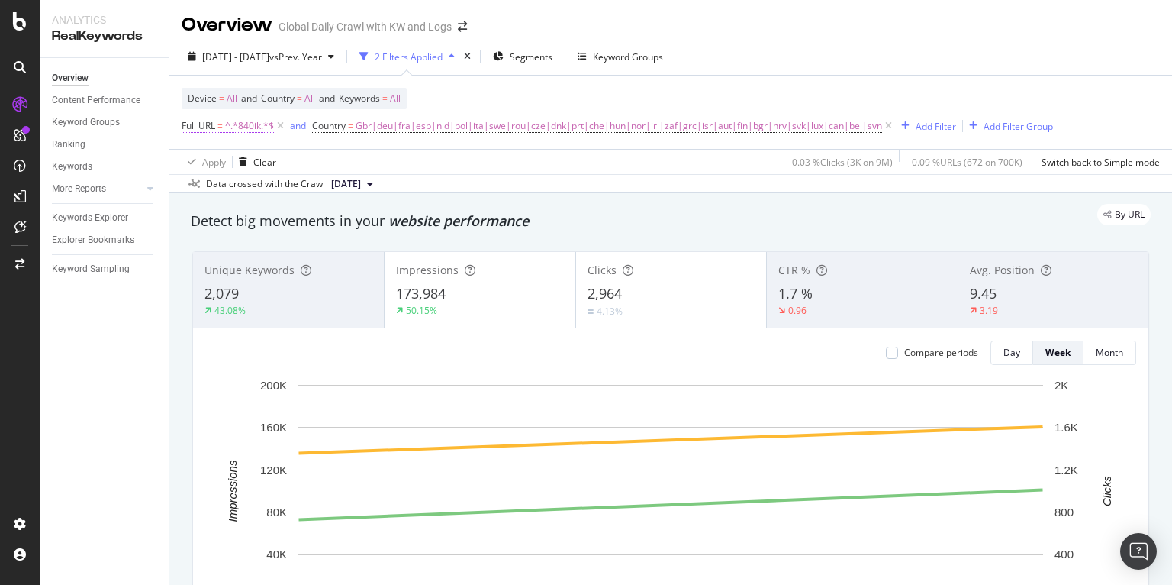
click at [245, 124] on span "^.*840ik.*$" at bounding box center [249, 125] width 49 height 21
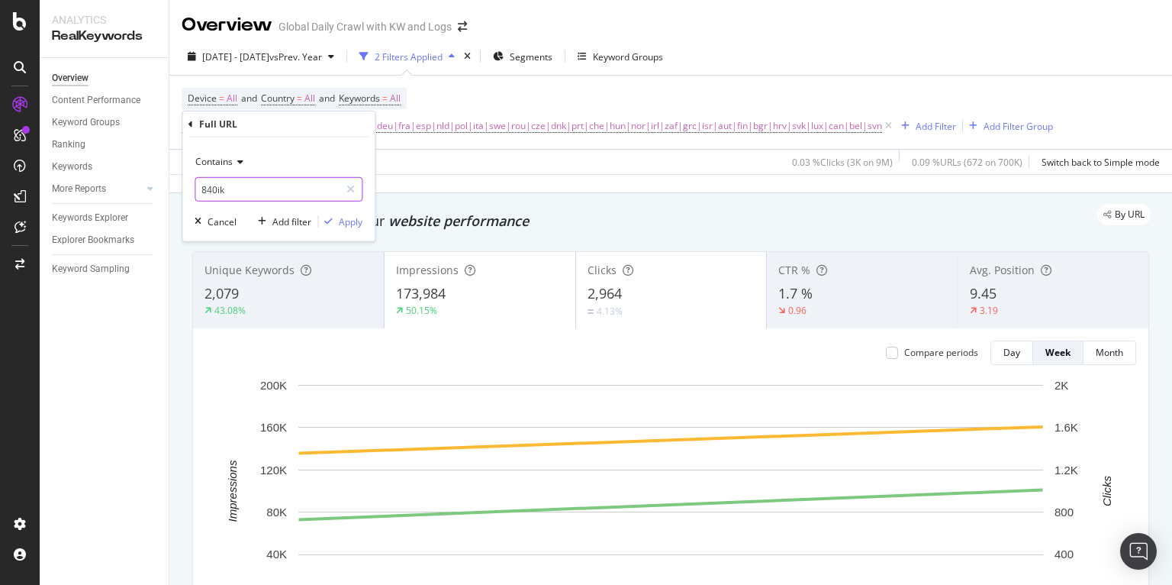
click at [237, 182] on input "840ik" at bounding box center [267, 189] width 144 height 24
paste input "9xy71"
type input "9xy71"
click at [352, 221] on div "Apply" at bounding box center [351, 220] width 24 height 13
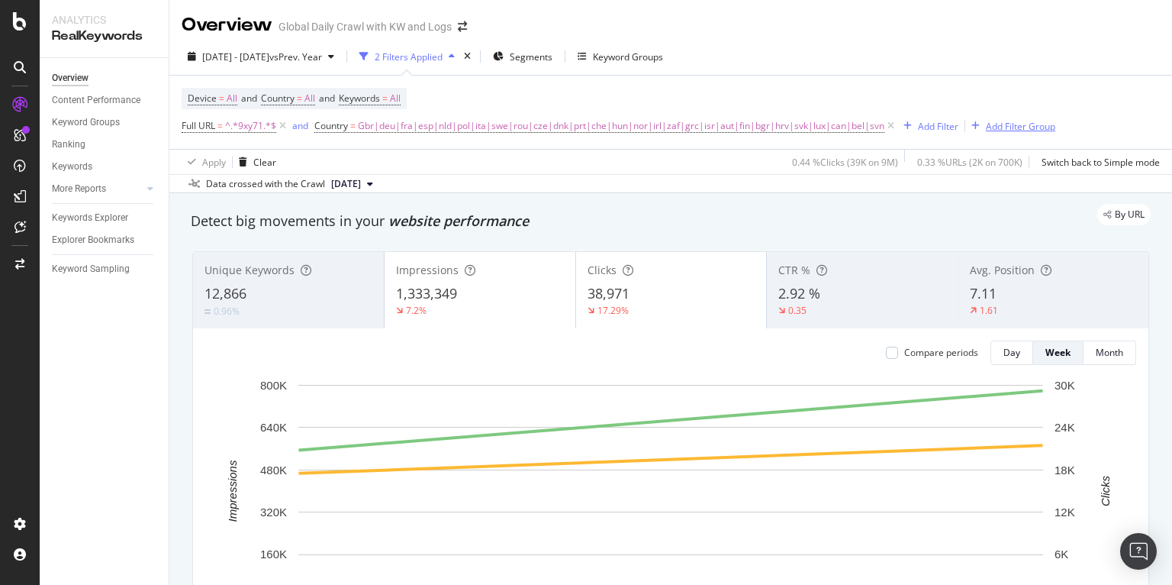
click at [995, 123] on div "Add Filter Group" at bounding box center [1020, 126] width 69 height 13
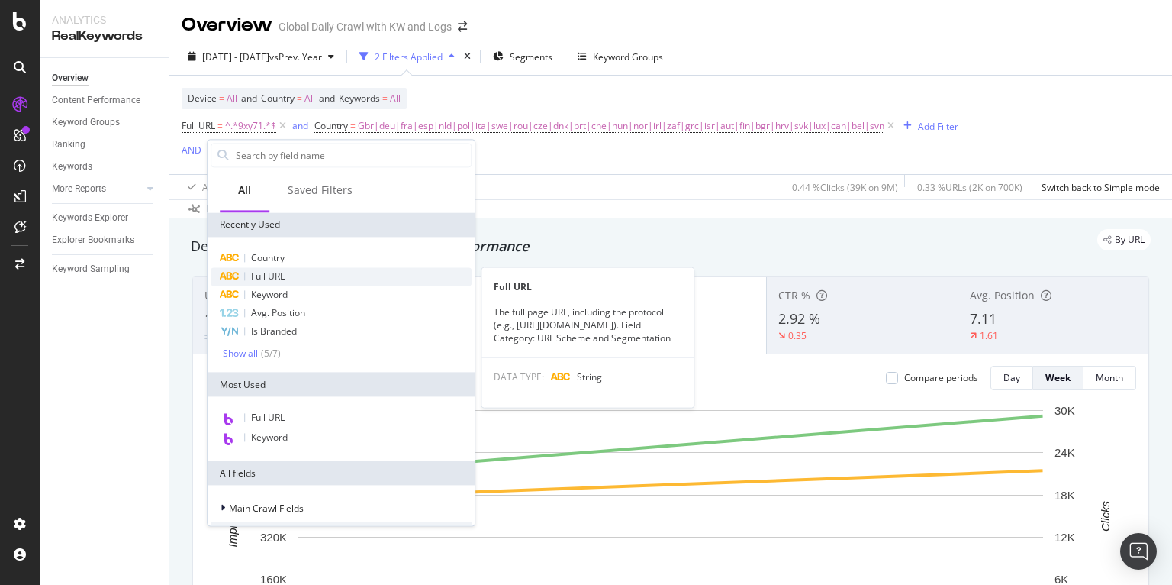
click at [285, 278] on span "Full URL" at bounding box center [268, 275] width 34 height 13
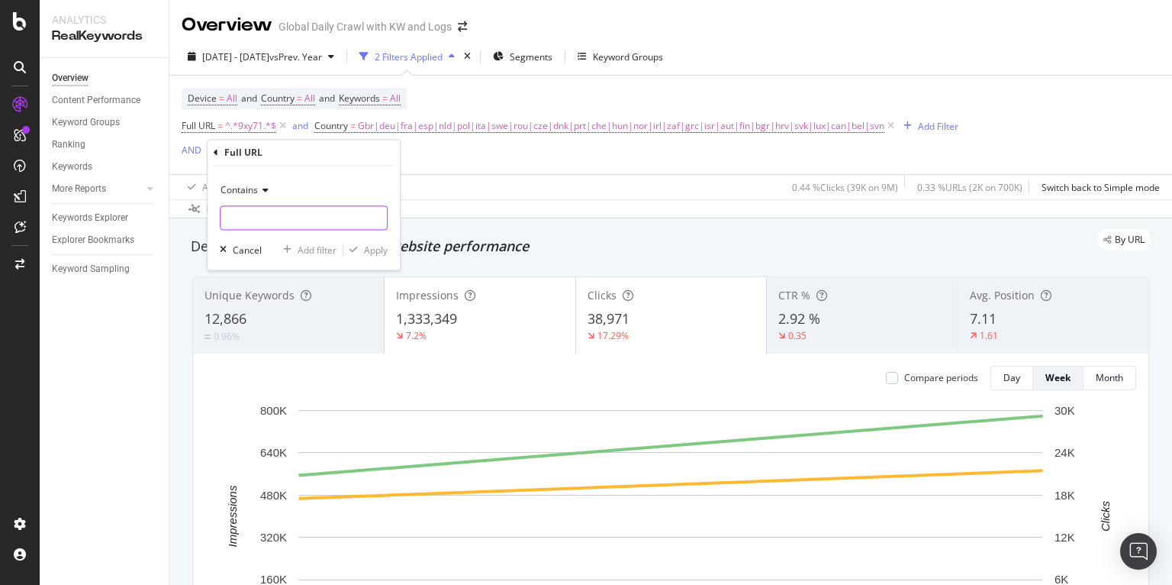
click at [260, 225] on input "text" at bounding box center [304, 218] width 166 height 24
paste input "60a1p"
type input "60a1p"
drag, startPoint x: 378, startPoint y: 250, endPoint x: 247, endPoint y: 88, distance: 208.4
click at [378, 250] on div "Apply" at bounding box center [376, 249] width 24 height 13
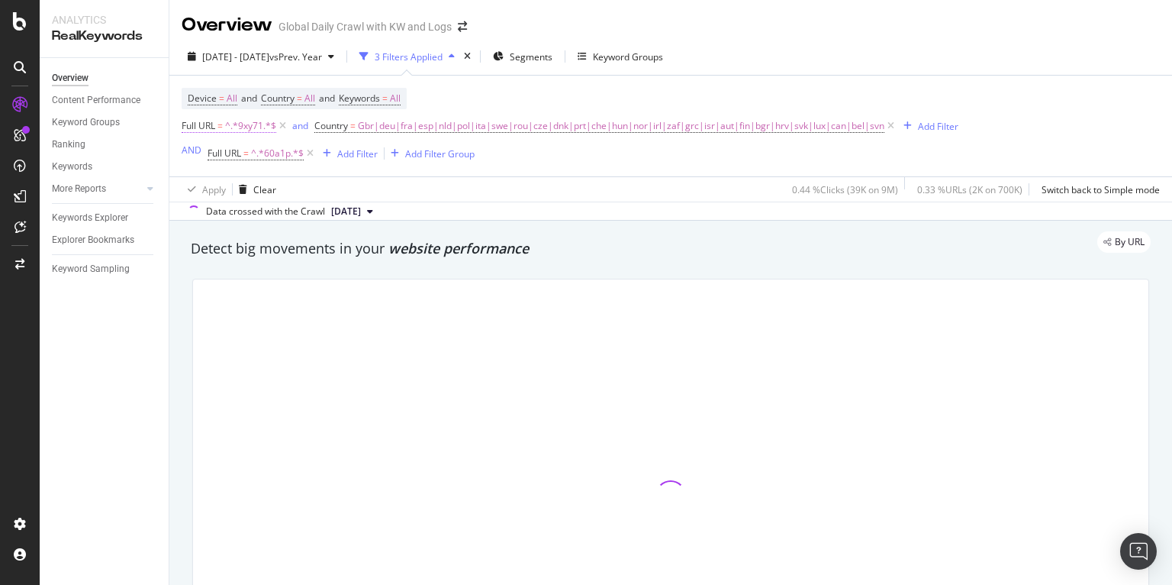
drag, startPoint x: 265, startPoint y: 134, endPoint x: 263, endPoint y: 125, distance: 8.7
click at [263, 125] on span "^.*9xy71.*$" at bounding box center [250, 125] width 51 height 21
click at [229, 182] on input "9xy71" at bounding box center [267, 189] width 144 height 24
click at [439, 178] on div "Apply Clear 0.44 % Clicks ( 39K on 9M ) 0.33 % URLs ( 2K on 700K ) Switch back …" at bounding box center [670, 188] width 1003 height 25
drag, startPoint x: 284, startPoint y: 124, endPoint x: 315, endPoint y: 161, distance: 48.8
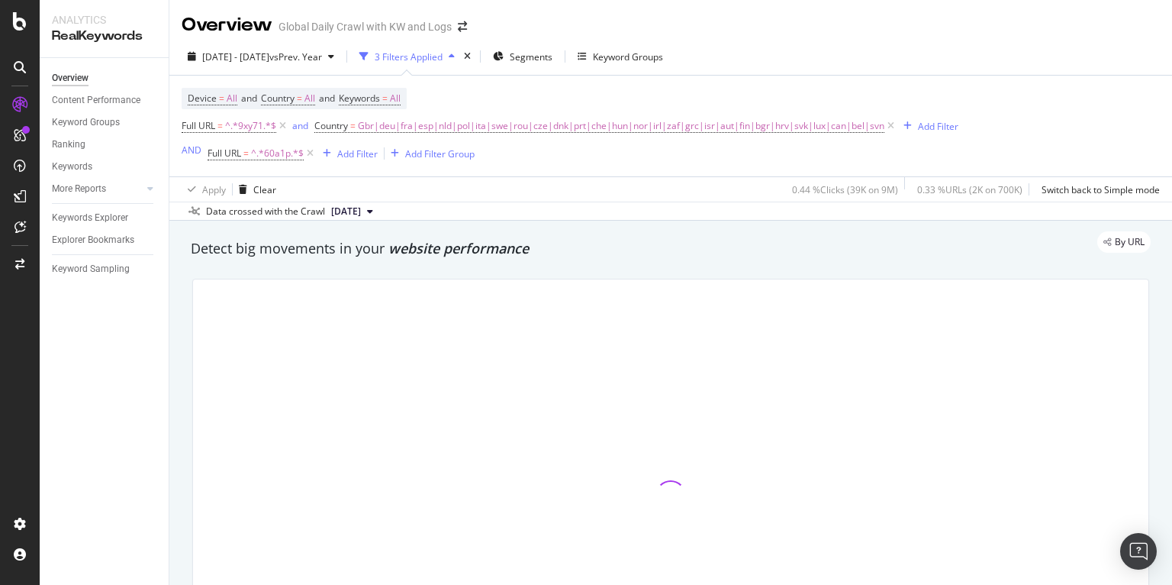
click at [284, 124] on icon at bounding box center [282, 125] width 13 height 15
click at [354, 156] on div "Add Filter" at bounding box center [357, 153] width 40 height 13
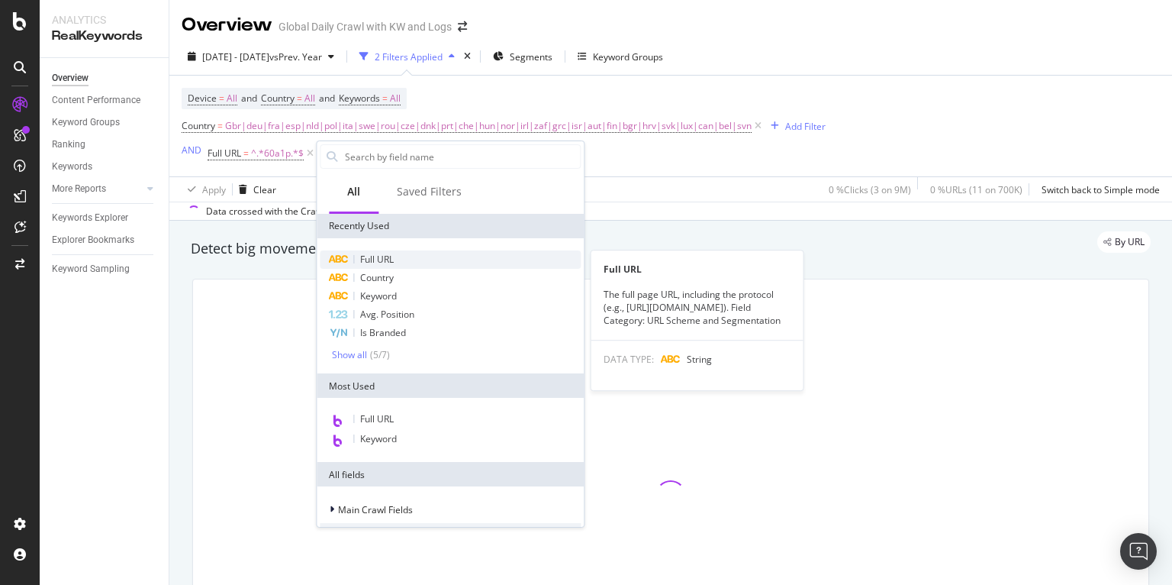
click at [379, 255] on span "Full URL" at bounding box center [377, 259] width 34 height 13
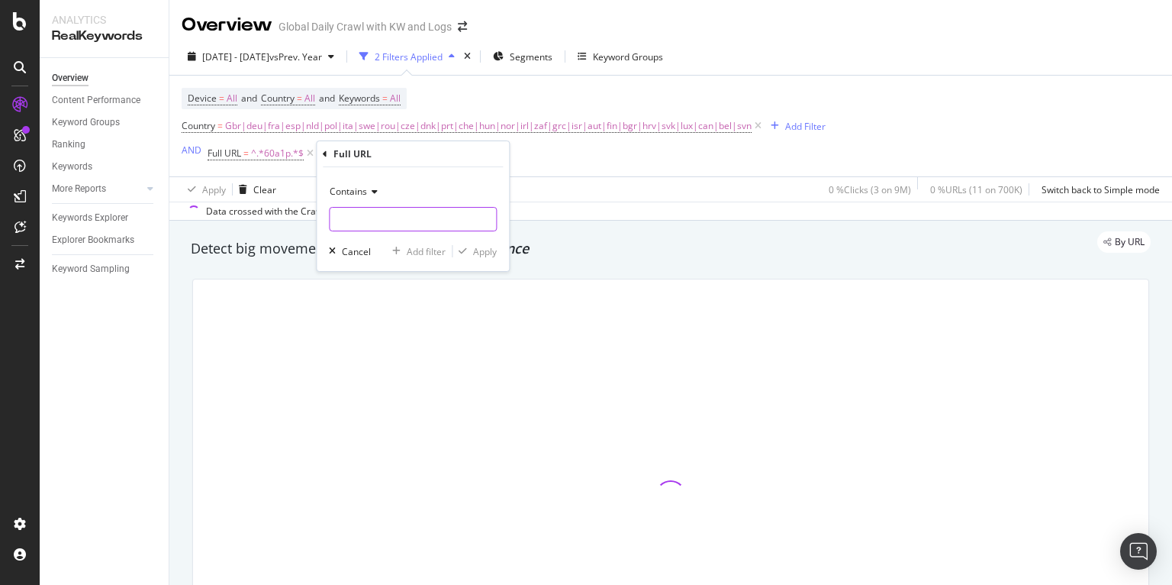
click at [372, 215] on input "text" at bounding box center [413, 219] width 166 height 24
paste input "9xy71"
type input "9xy71"
click at [484, 250] on div "Apply" at bounding box center [485, 251] width 24 height 13
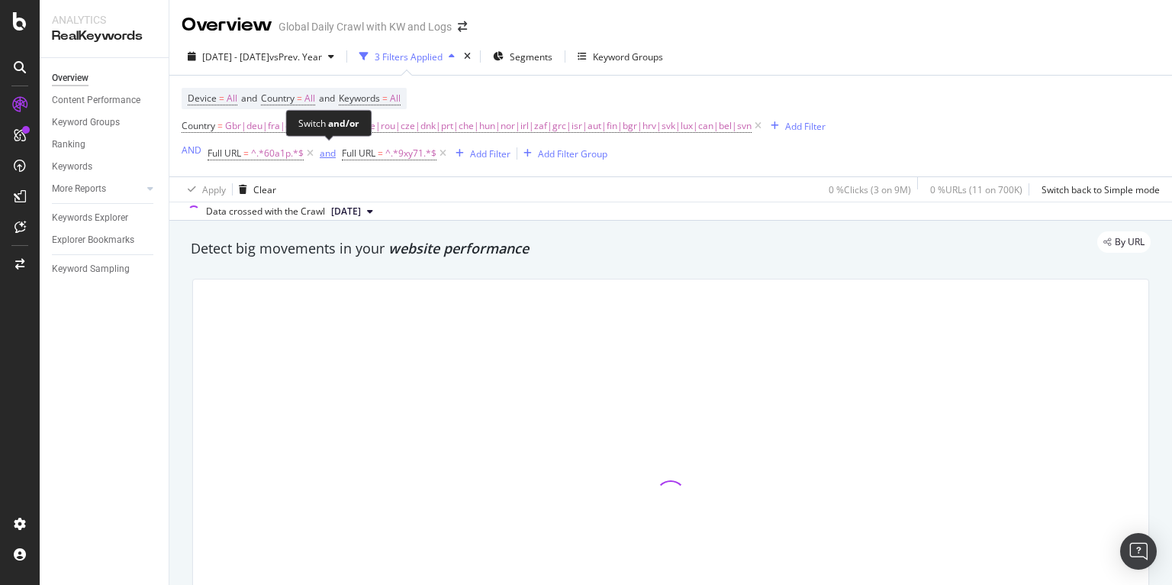
drag, startPoint x: 328, startPoint y: 150, endPoint x: 420, endPoint y: 201, distance: 104.5
click at [328, 150] on div "and" at bounding box center [328, 153] width 16 height 13
click at [441, 192] on div "Apply Clear 0 % Clicks ( 3 on 9M ) 0 % URLs ( 11 on 700K ) Switch back to Simpl…" at bounding box center [670, 188] width 1003 height 25
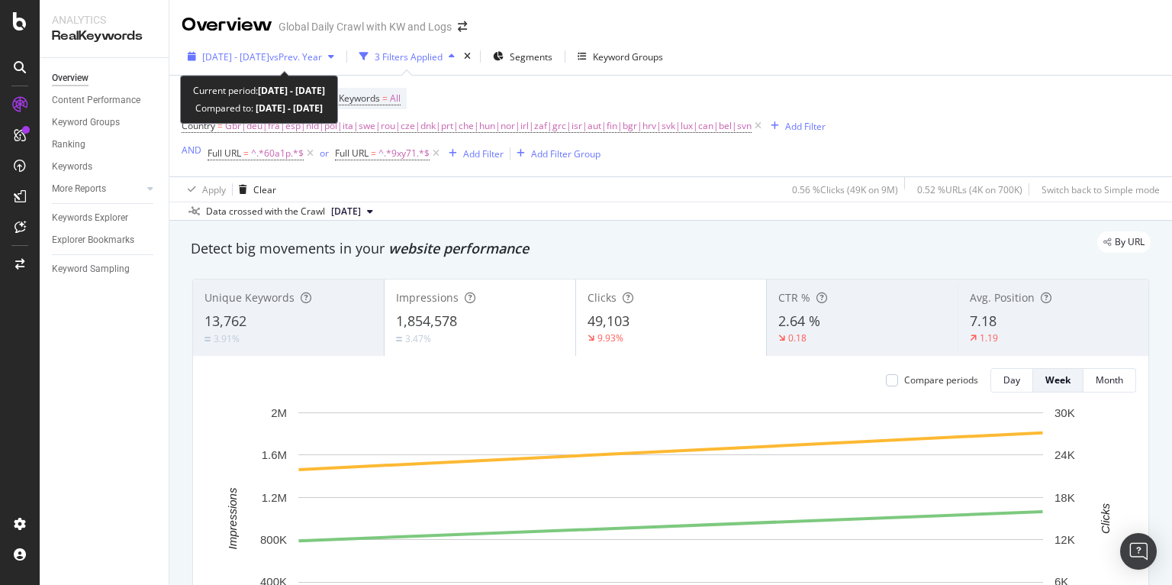
click at [322, 56] on span "vs Prev. Year" at bounding box center [295, 56] width 53 height 13
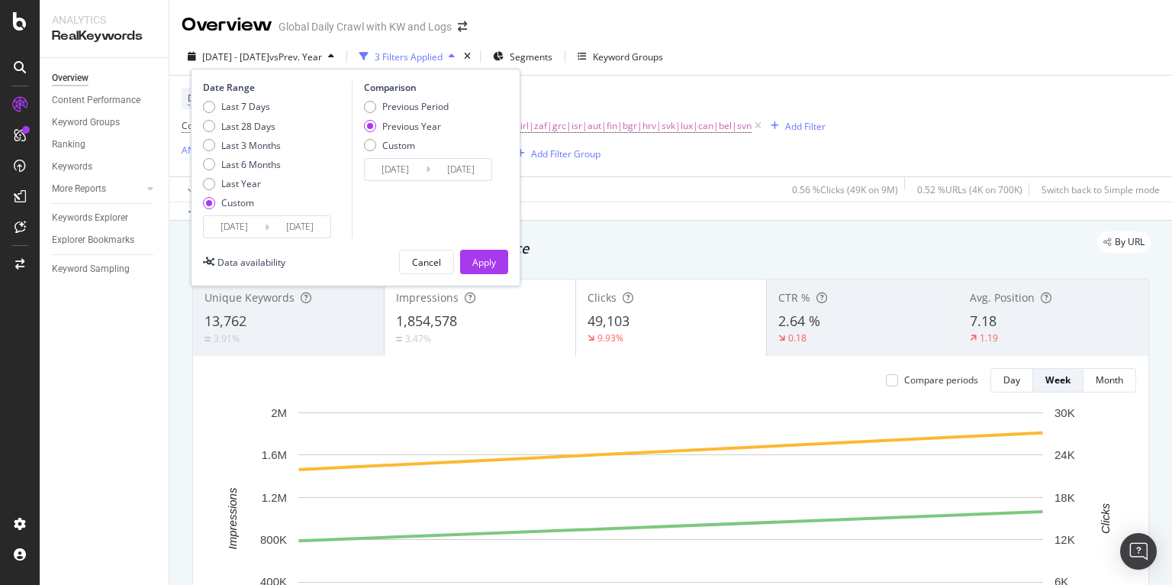
drag, startPoint x: 409, startPoint y: 108, endPoint x: 417, endPoint y: 118, distance: 13.0
click at [409, 108] on div "Previous Period" at bounding box center [415, 106] width 66 height 13
type input "[DATE]"
click at [487, 250] on div "Apply" at bounding box center [484, 261] width 24 height 23
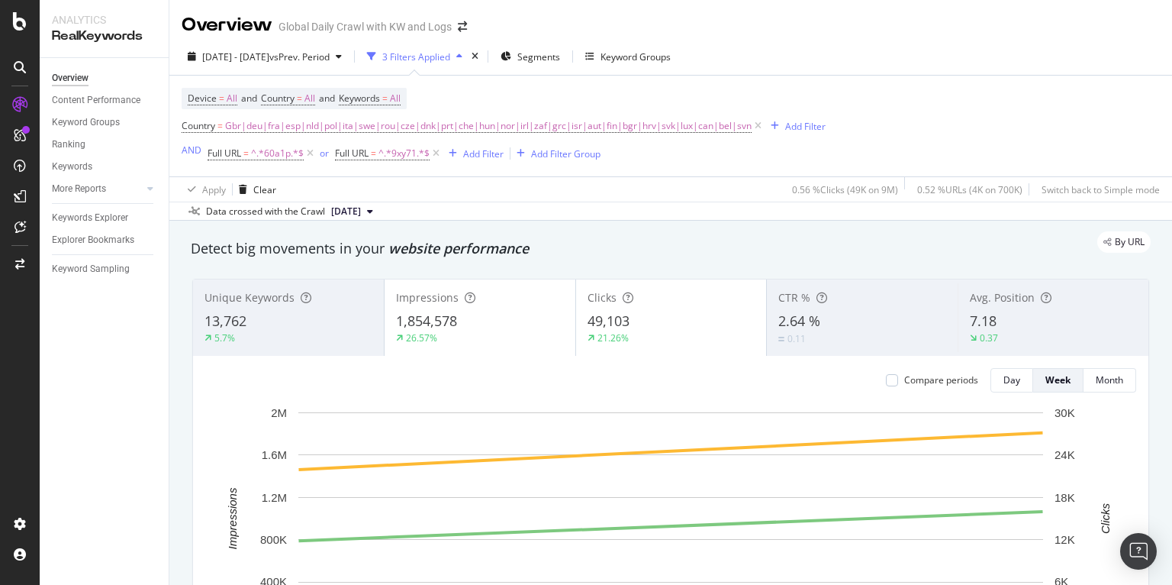
scroll to position [31, 0]
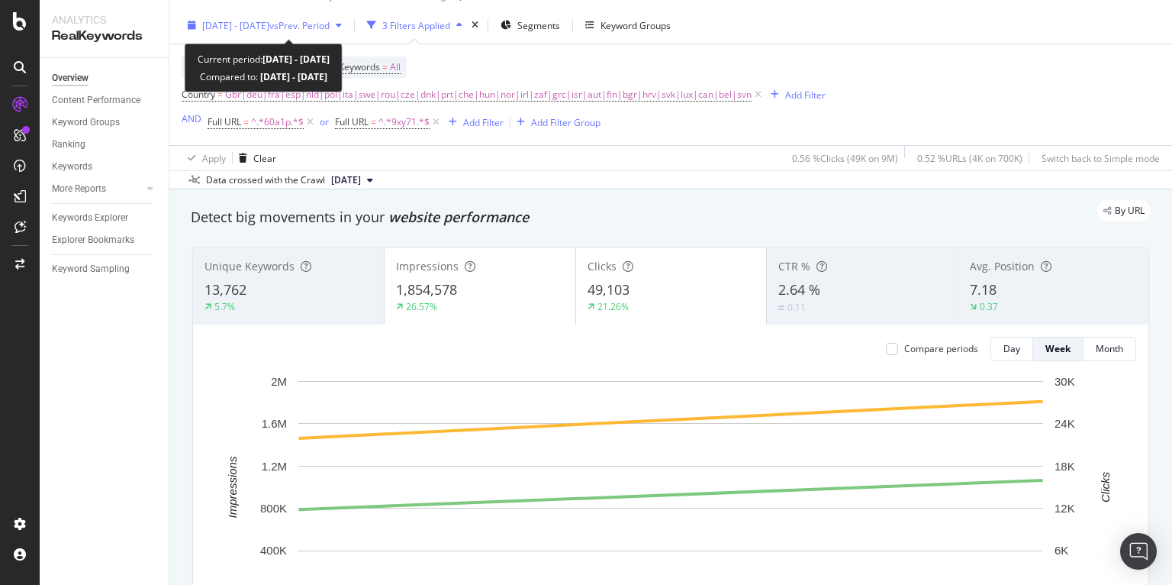
click at [330, 25] on span "vs Prev. Period" at bounding box center [299, 25] width 60 height 13
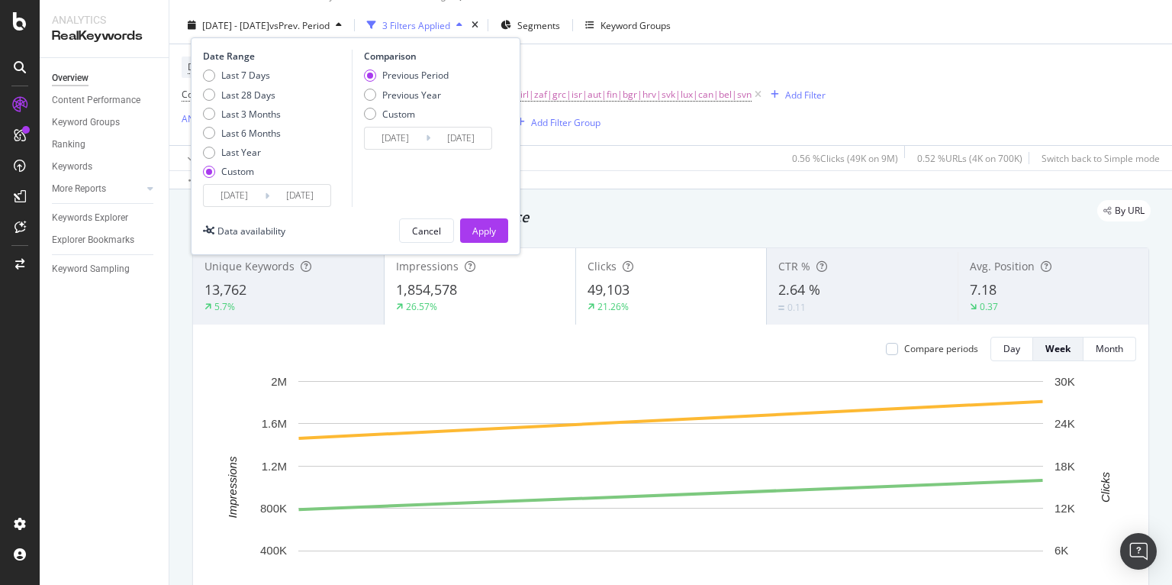
click at [639, 203] on div "By URL" at bounding box center [663, 210] width 975 height 21
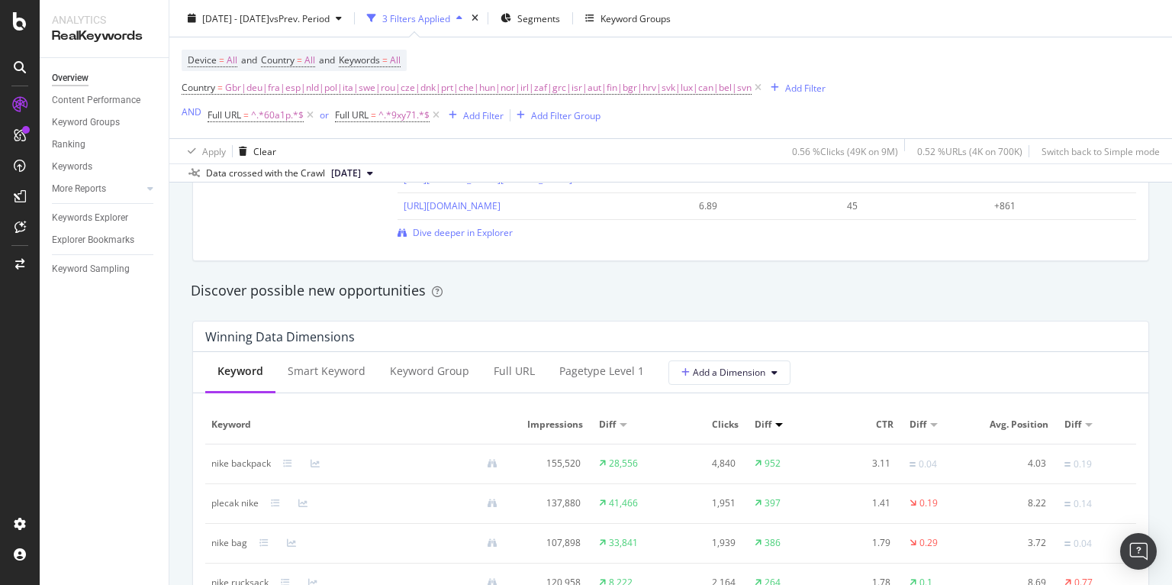
scroll to position [0, 0]
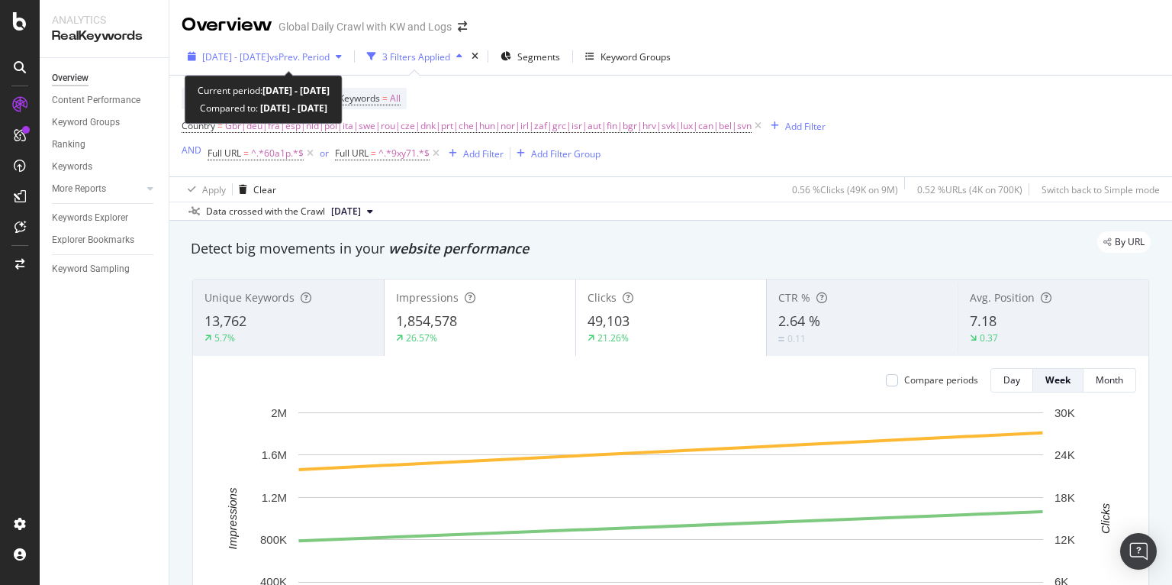
click at [330, 60] on span "vs Prev. Period" at bounding box center [299, 56] width 60 height 13
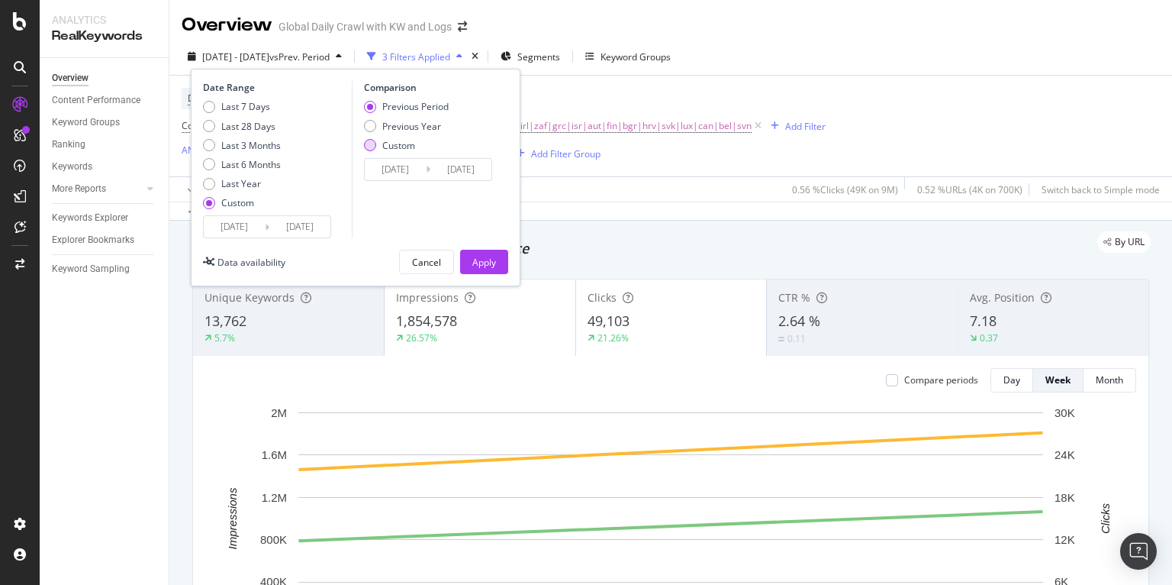
drag, startPoint x: 417, startPoint y: 124, endPoint x: 427, endPoint y: 139, distance: 18.2
click at [418, 125] on div "Previous Year" at bounding box center [411, 126] width 59 height 13
type input "[DATE]"
click at [473, 265] on div "Apply" at bounding box center [484, 262] width 24 height 13
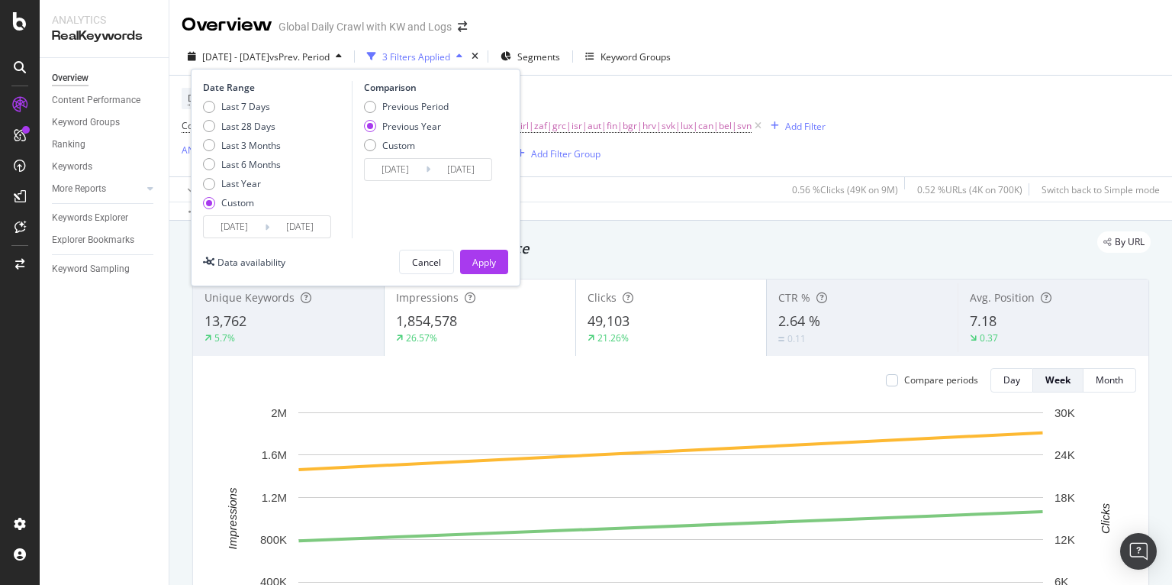
click at [483, 264] on div "Detect big movements in your website performance" at bounding box center [670, 248] width 975 height 35
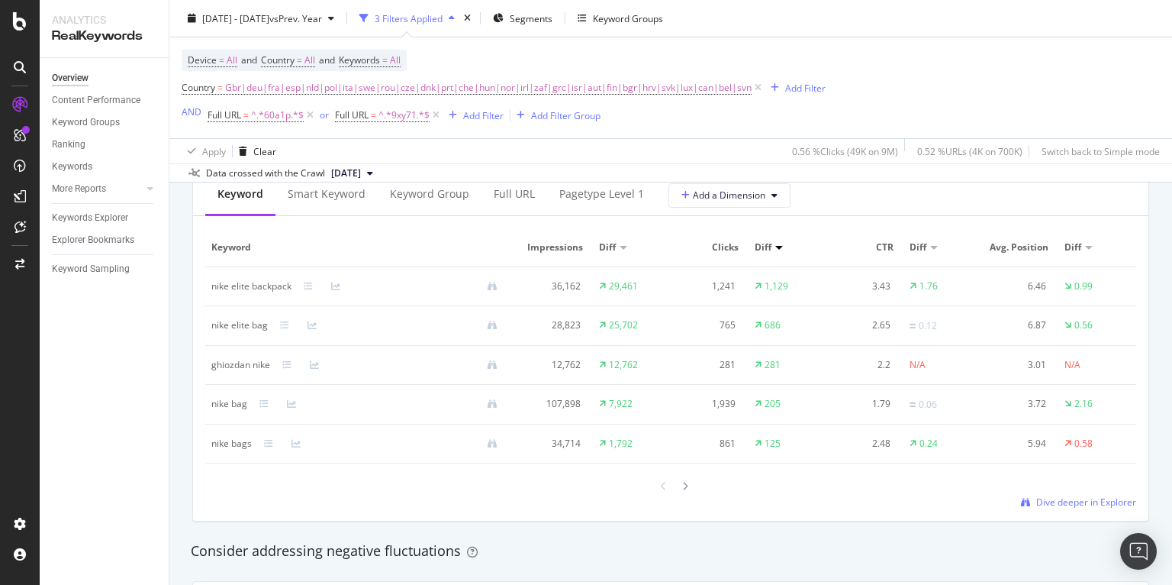
scroll to position [1369, 0]
